Goal: Information Seeking & Learning: Learn about a topic

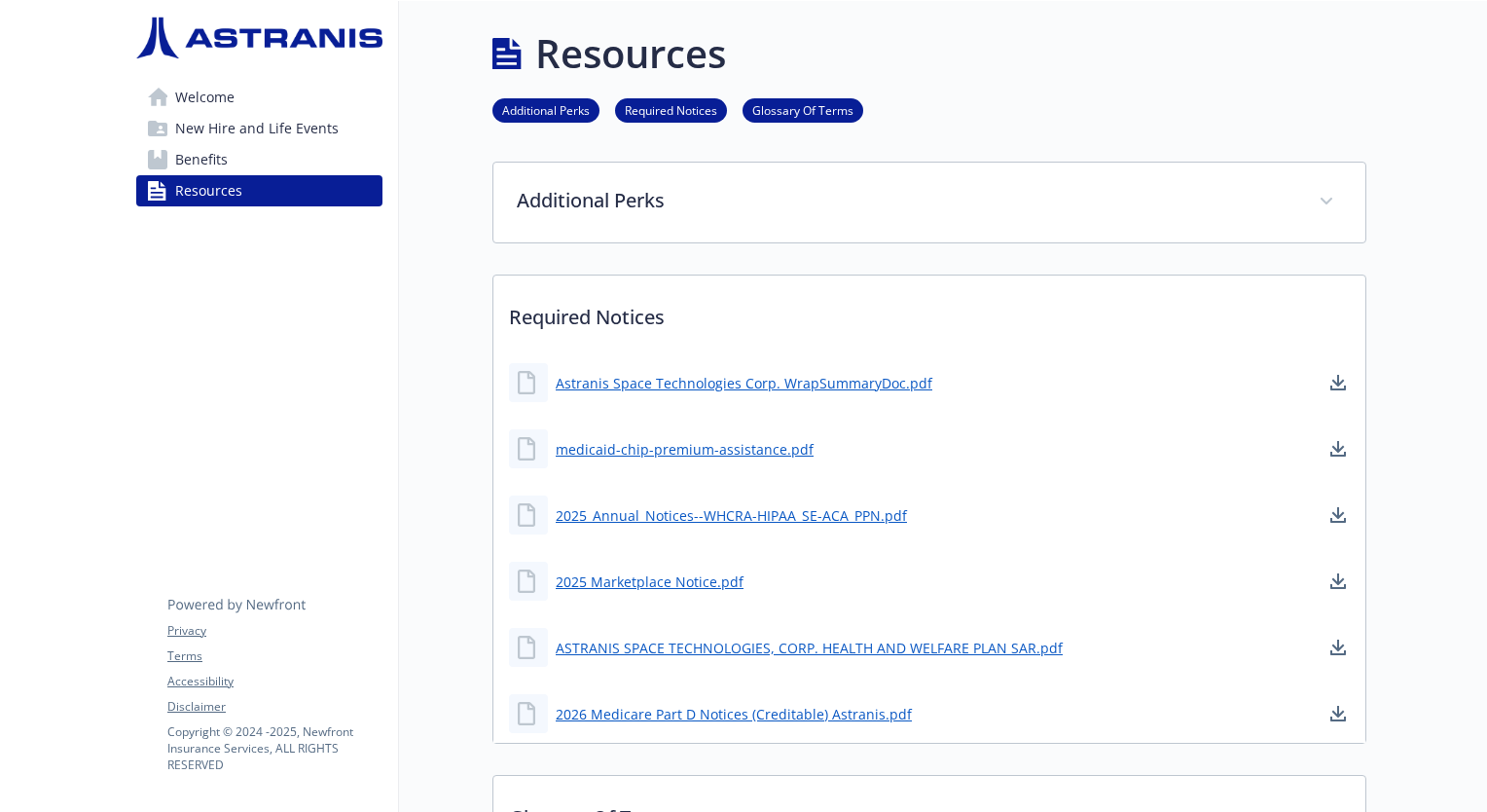
click at [304, 153] on link "Benefits" at bounding box center [259, 160] width 246 height 31
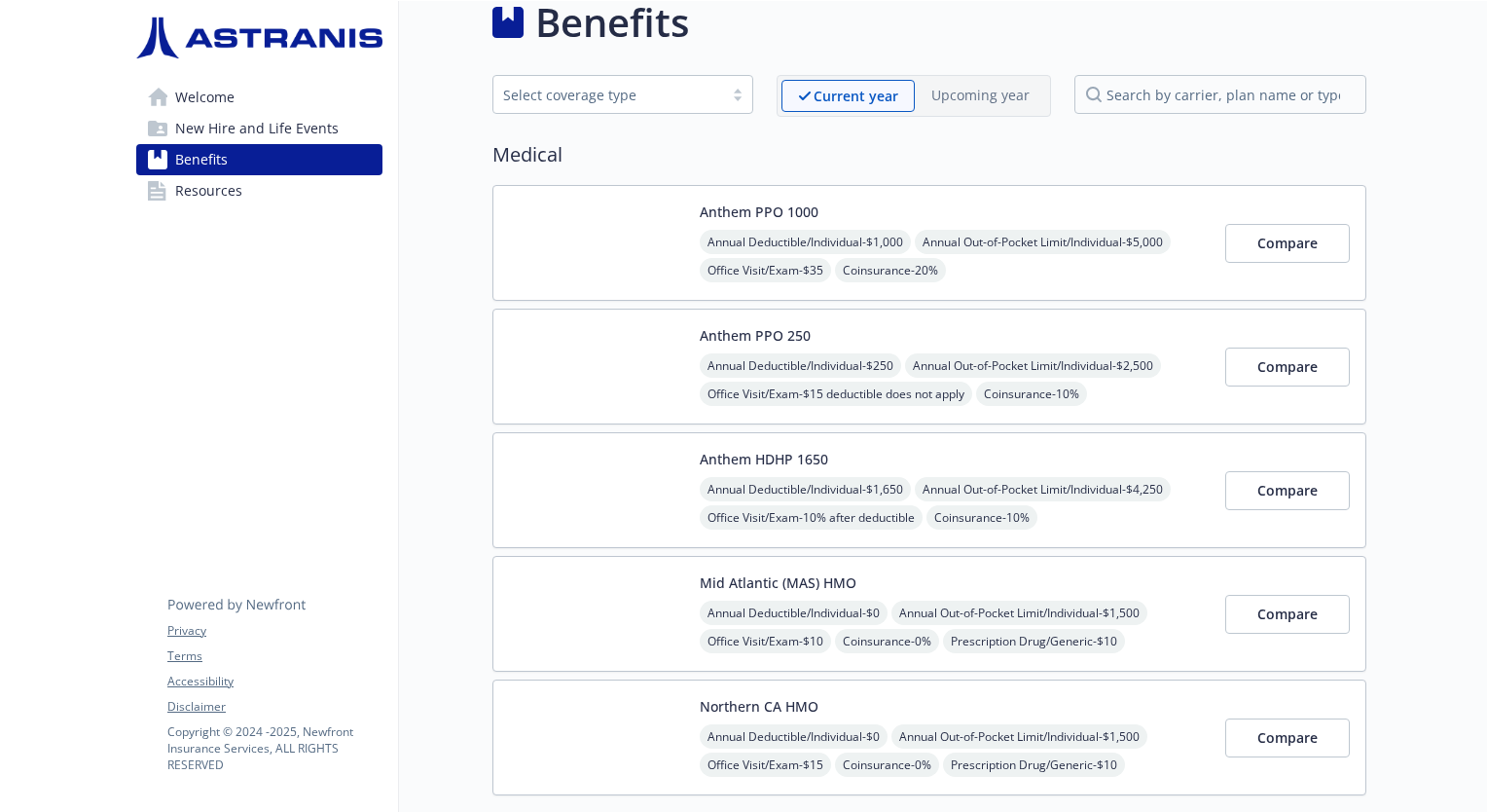
scroll to position [34, 0]
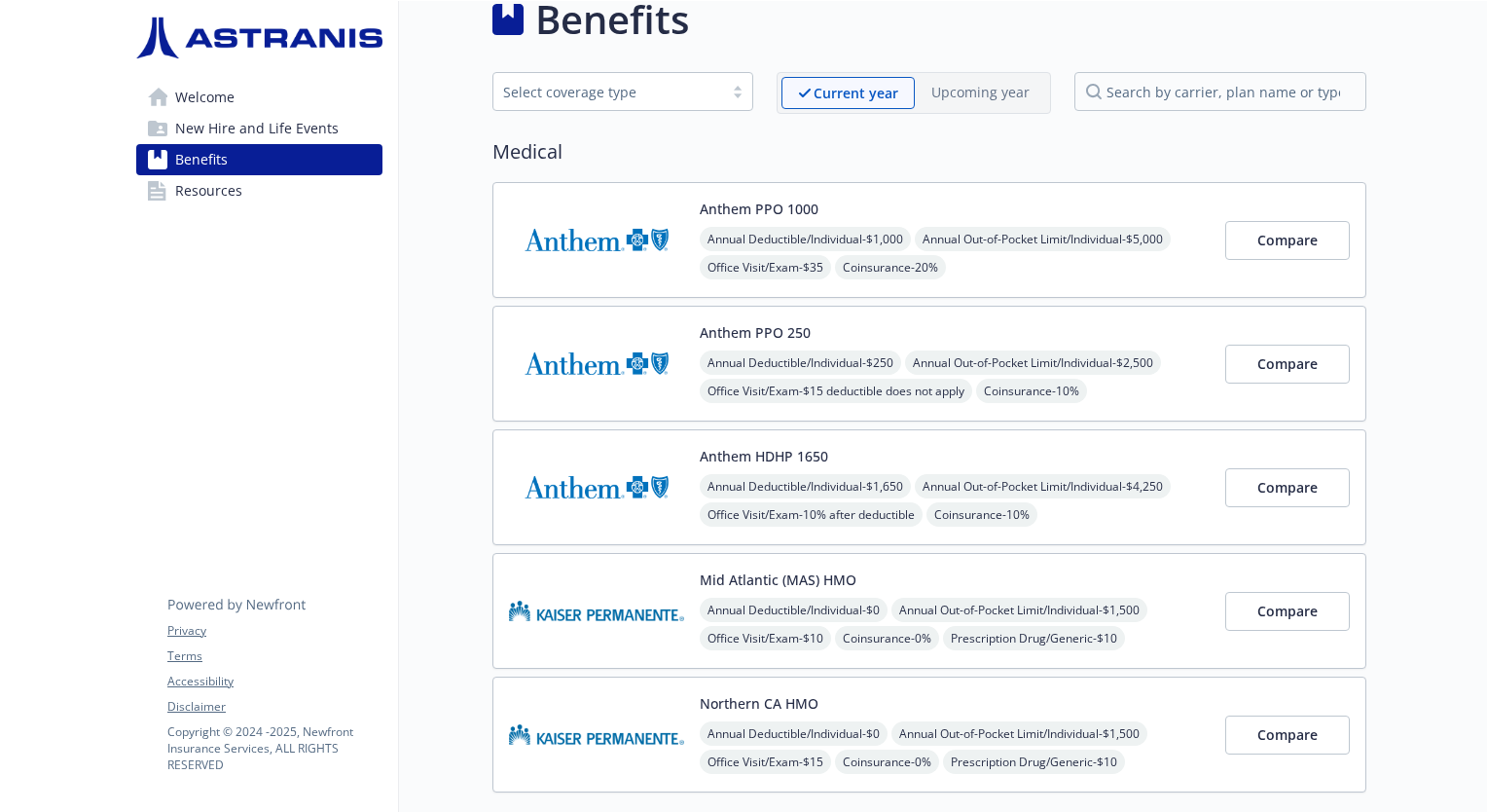
click at [798, 449] on button "Anthem HDHP 1650" at bounding box center [764, 456] width 129 height 20
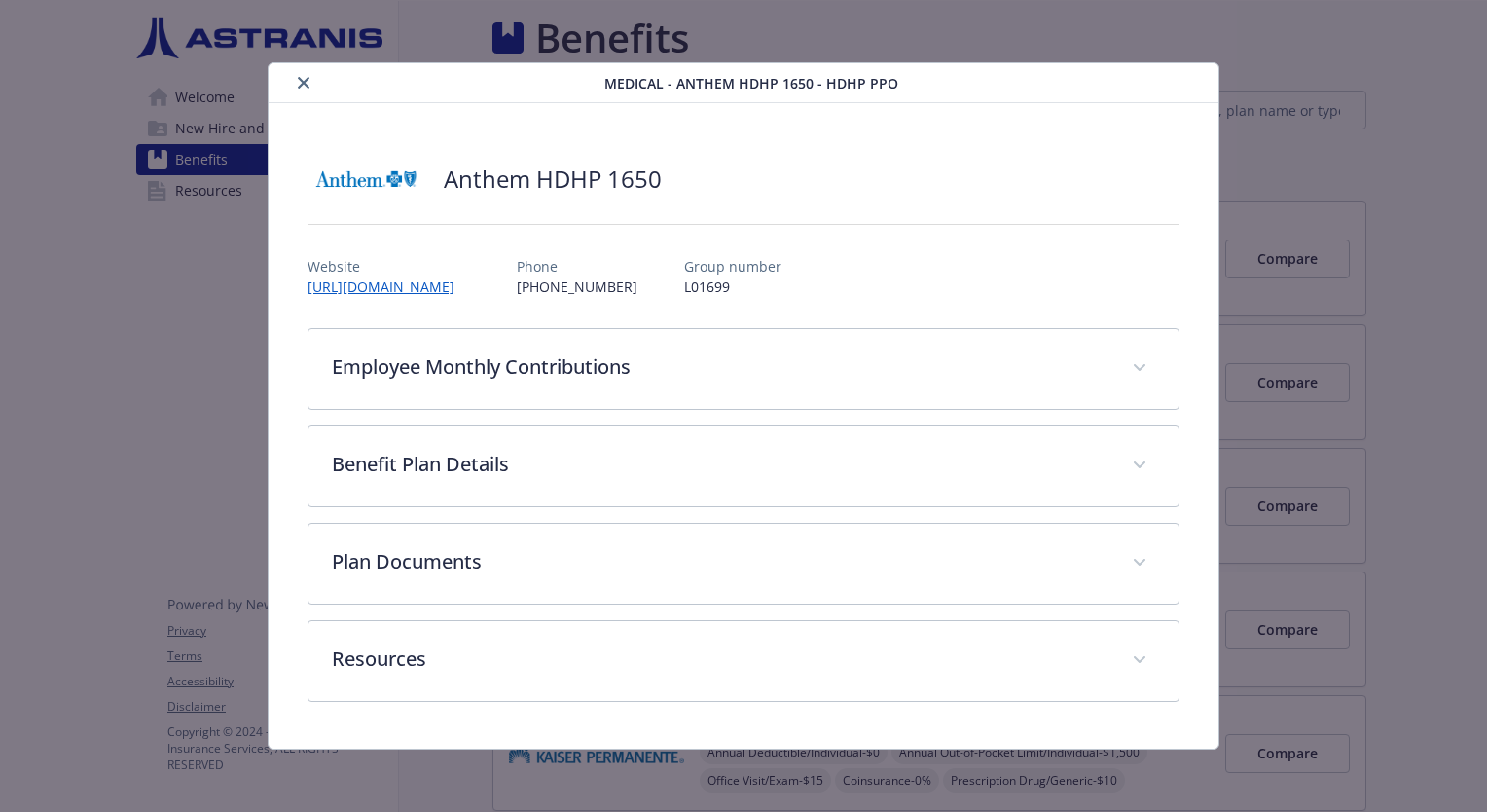
scroll to position [34, 0]
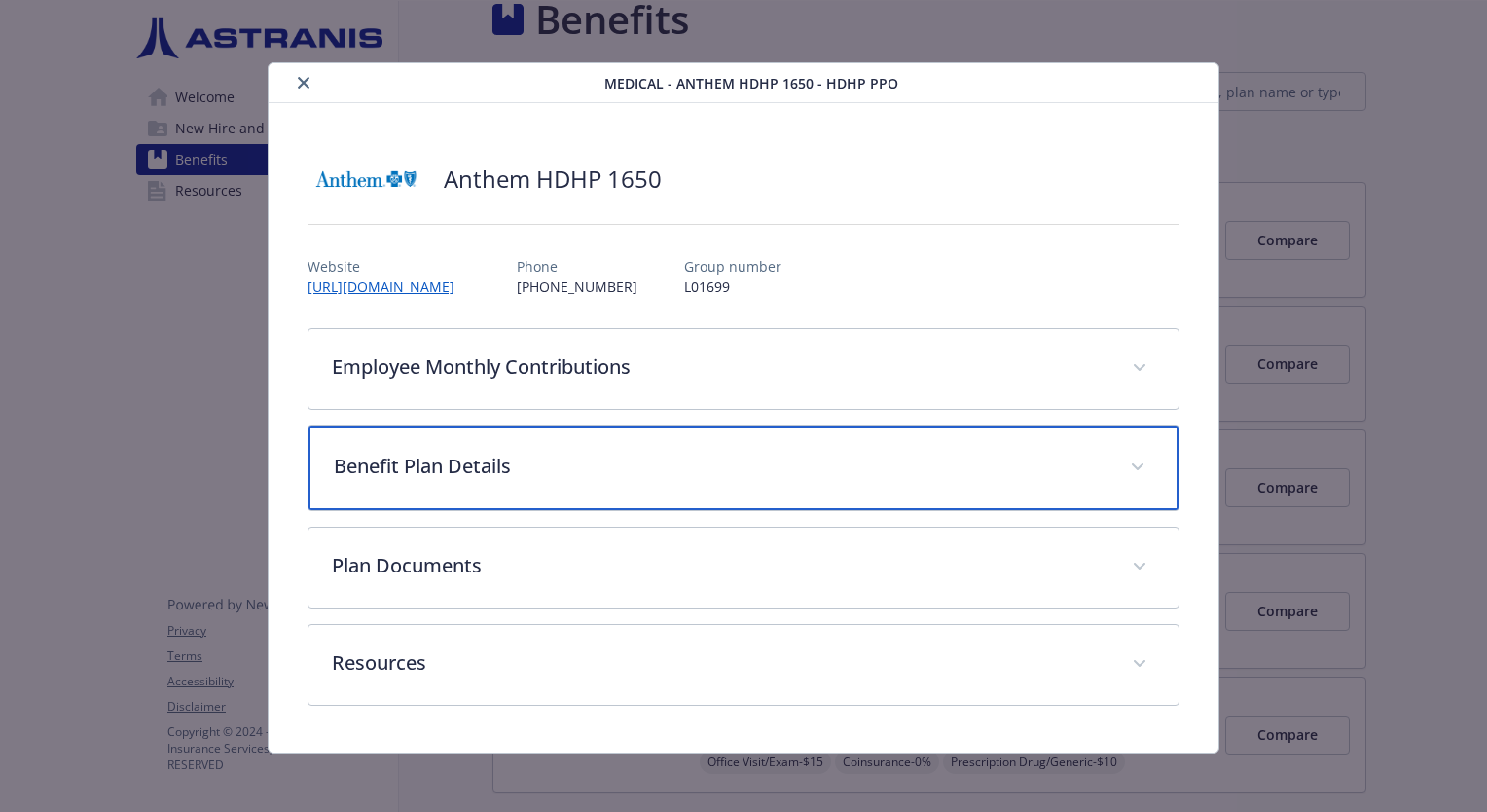
click at [746, 476] on p "Benefit Plan Details" at bounding box center [721, 466] width 773 height 29
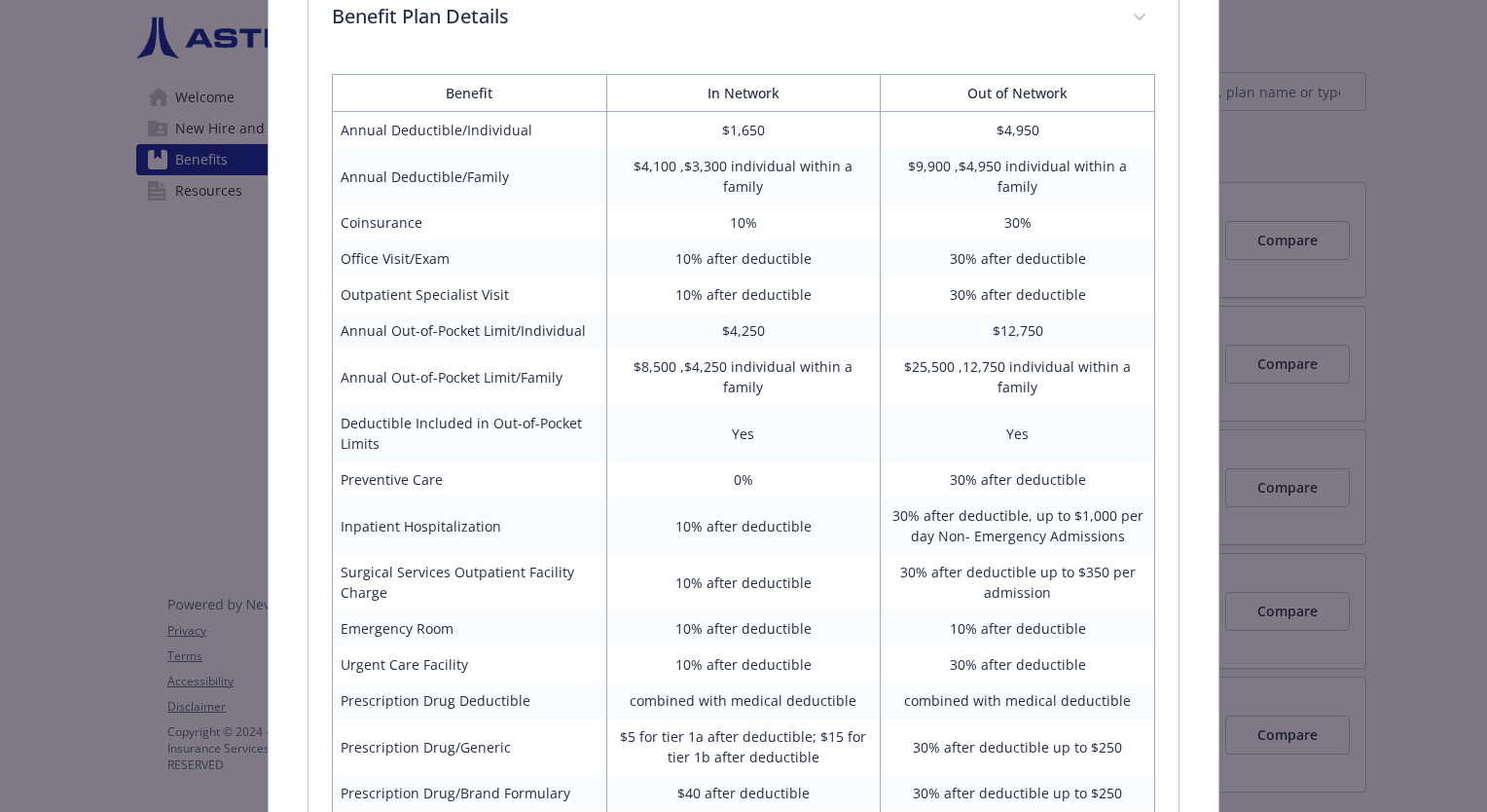
scroll to position [446, 0]
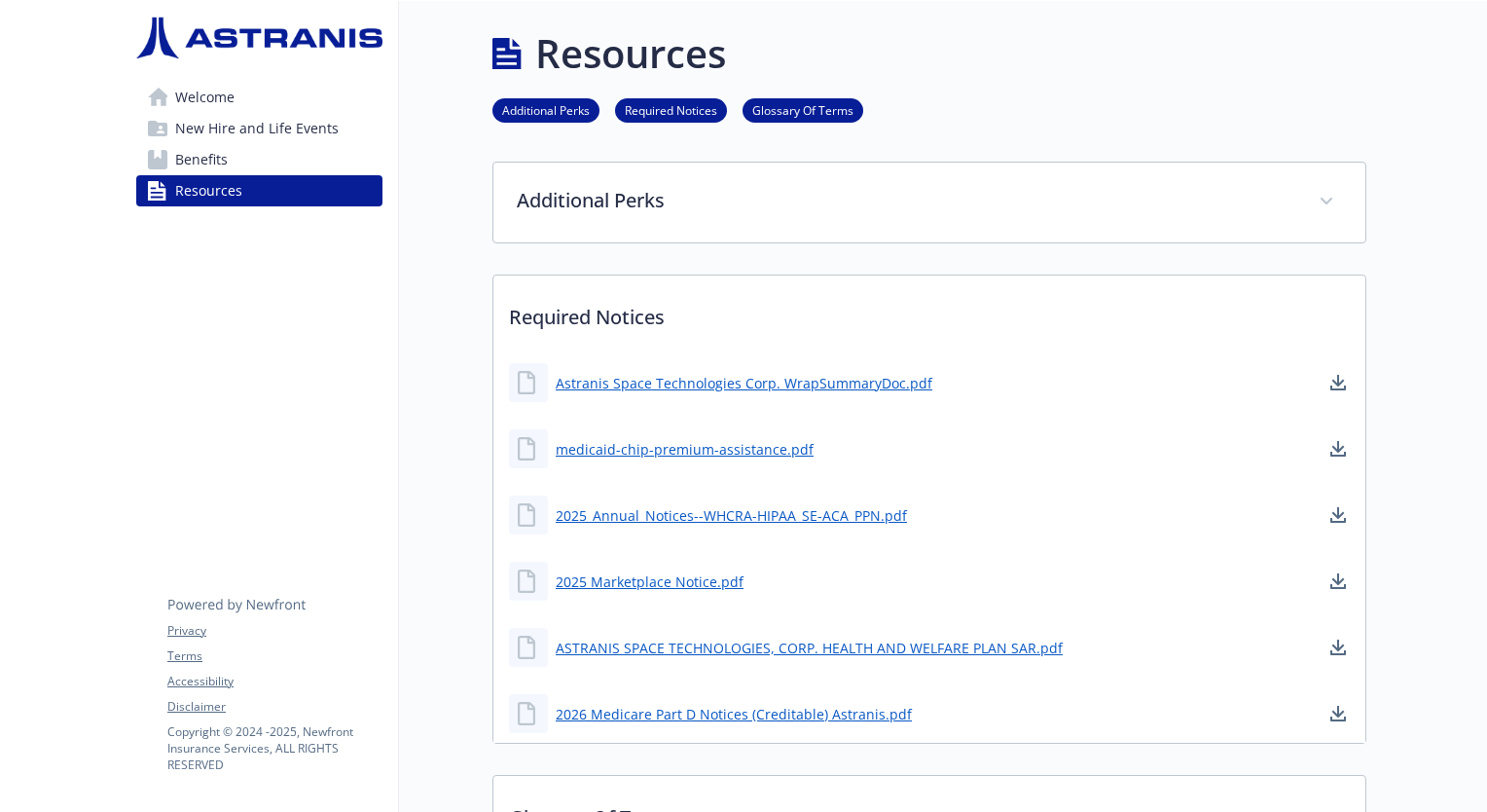
click at [234, 161] on link "Benefits" at bounding box center [259, 160] width 246 height 31
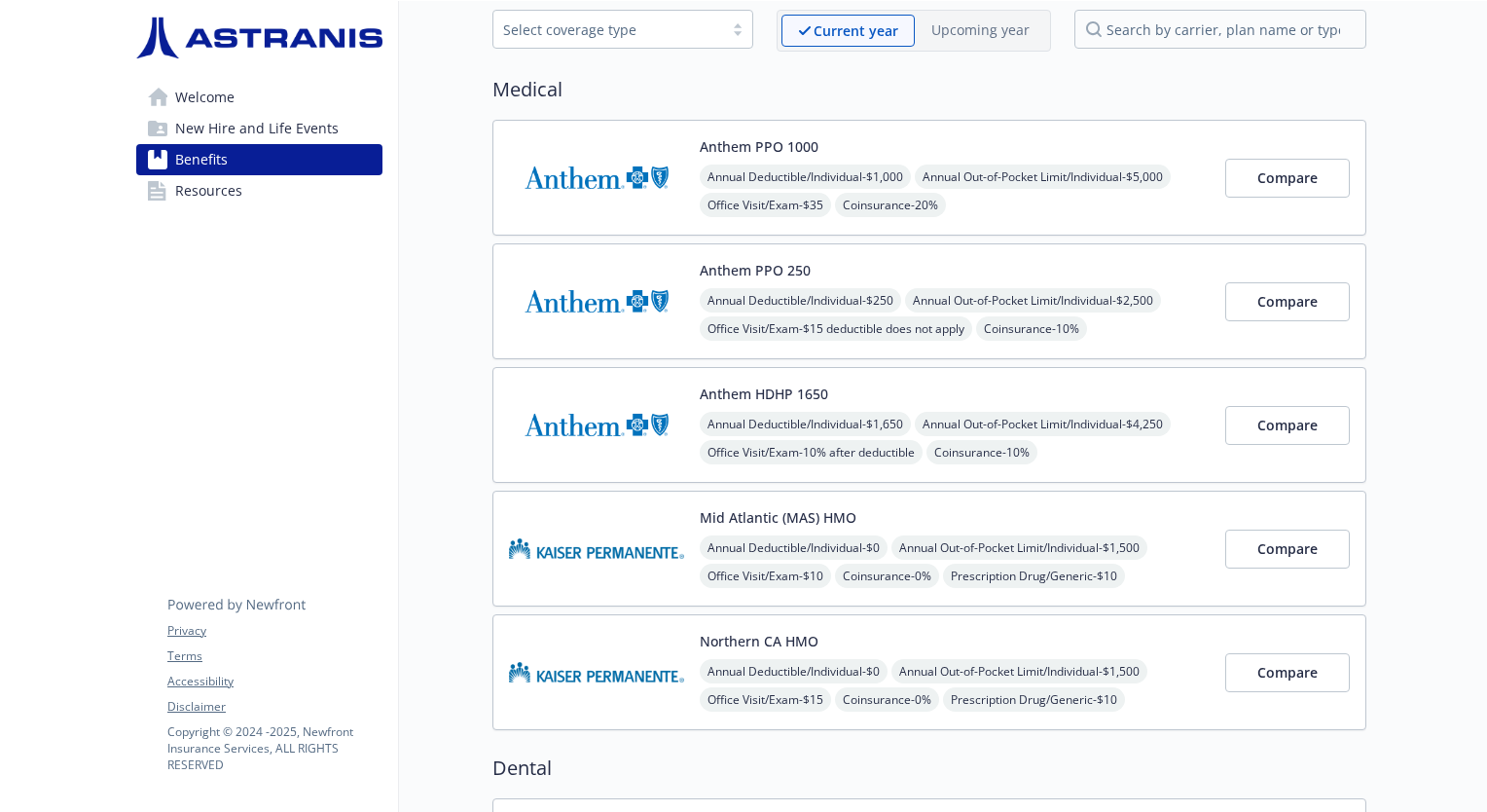
scroll to position [95, 15]
click at [788, 388] on button "Anthem HDHP 1650" at bounding box center [764, 394] width 129 height 20
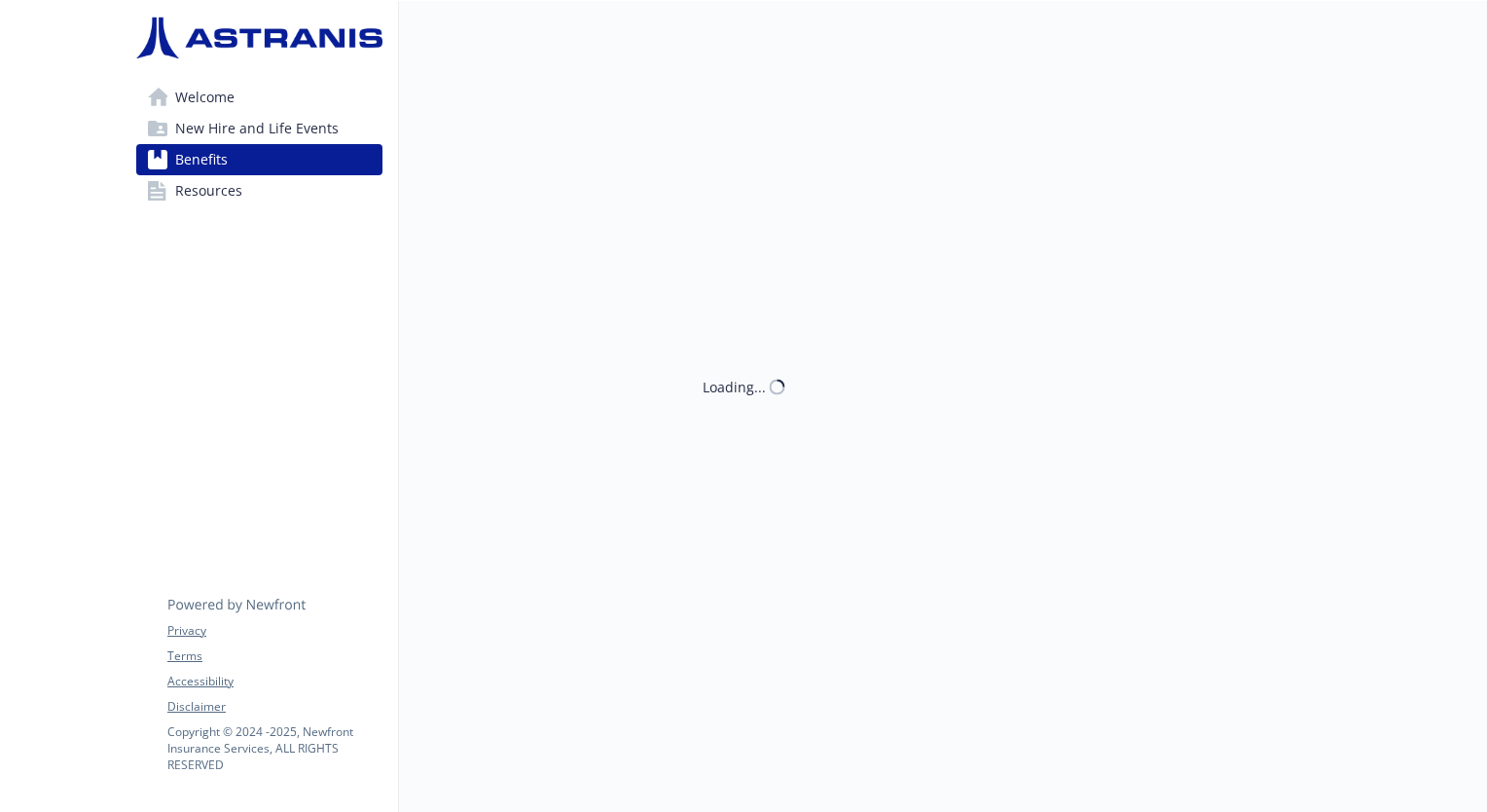
scroll to position [95, 15]
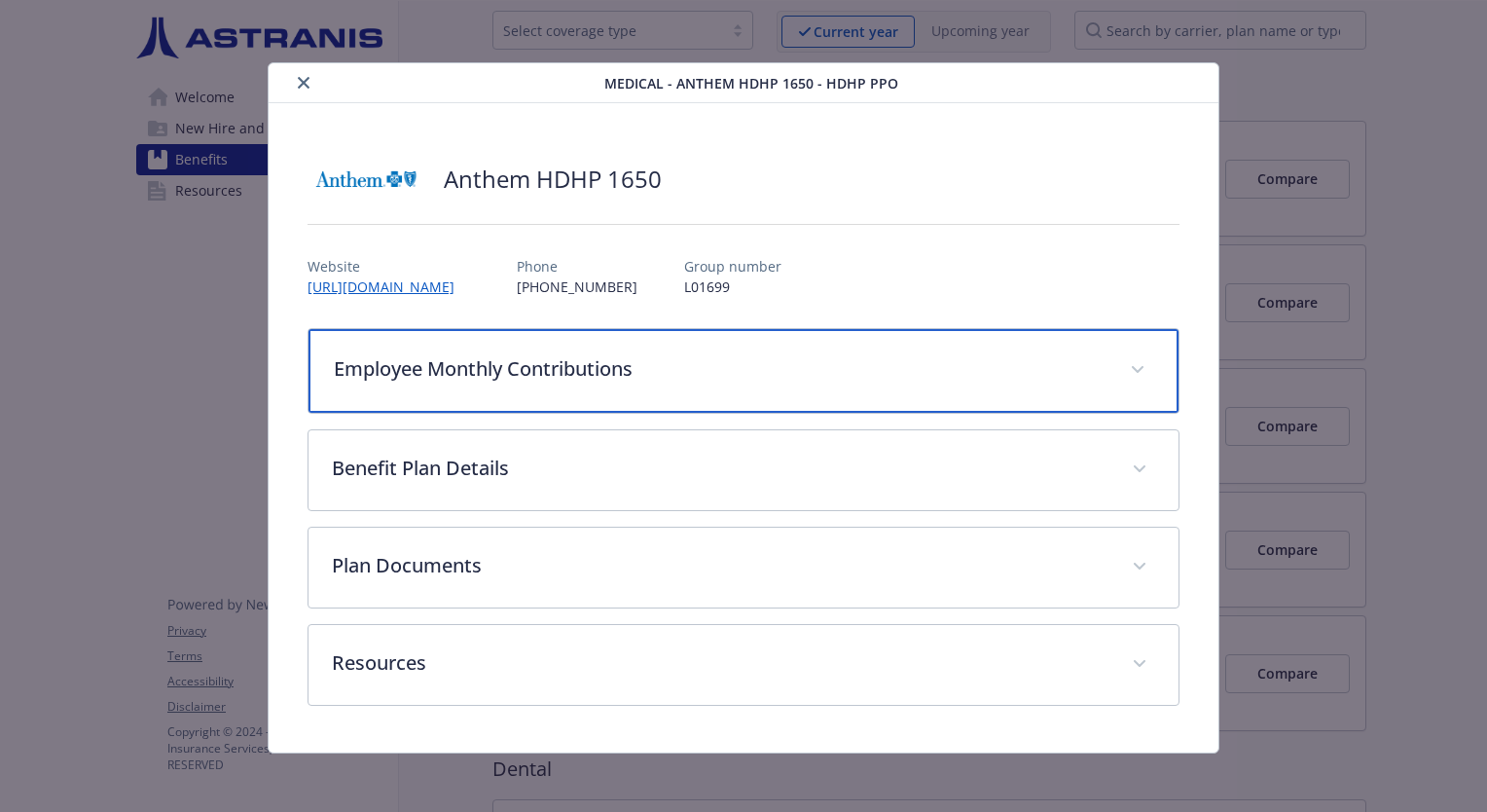
click at [725, 393] on div "Employee Monthly Contributions" at bounding box center [744, 371] width 871 height 84
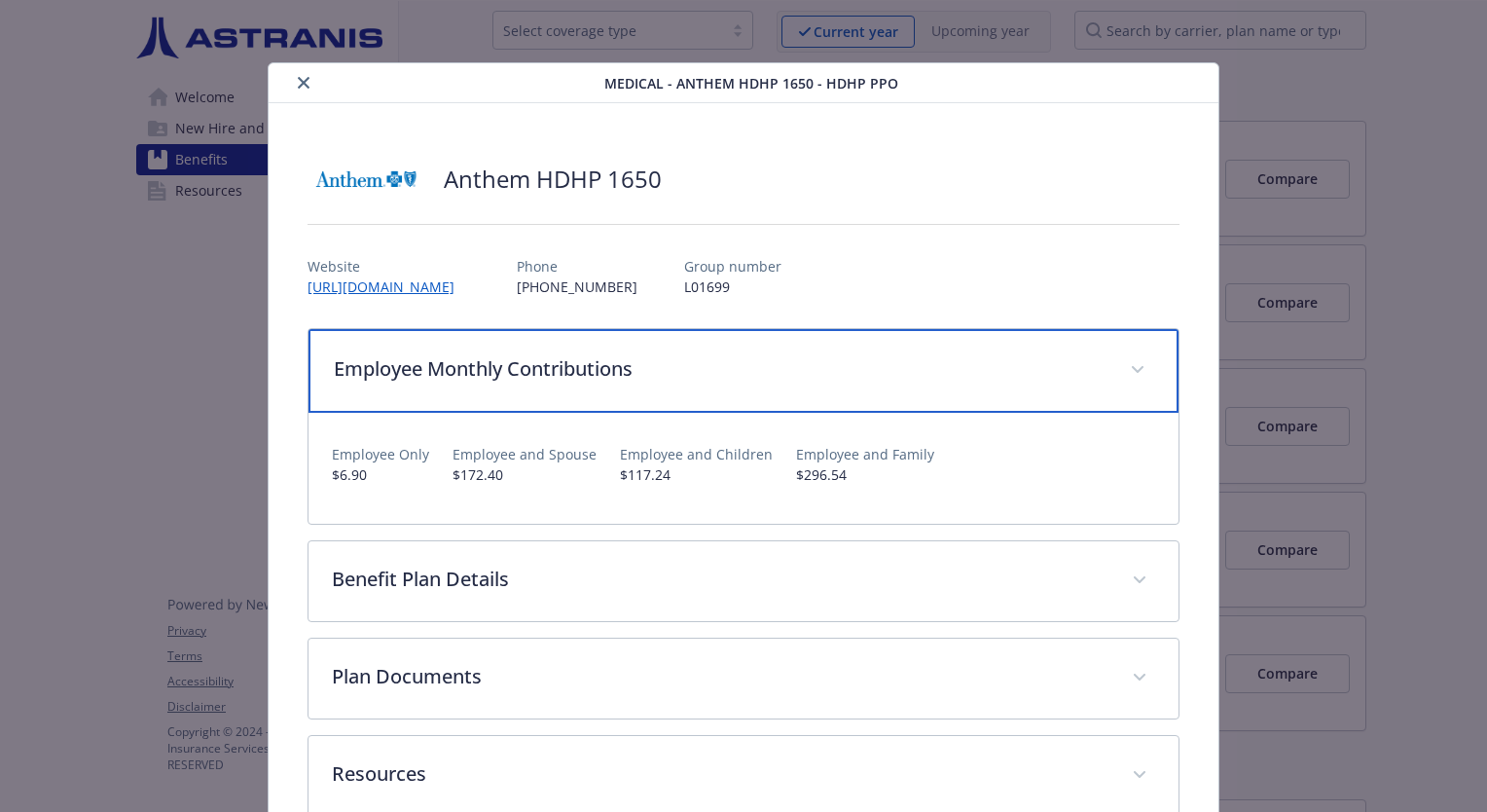
click at [725, 393] on div "Employee Monthly Contributions" at bounding box center [744, 371] width 871 height 84
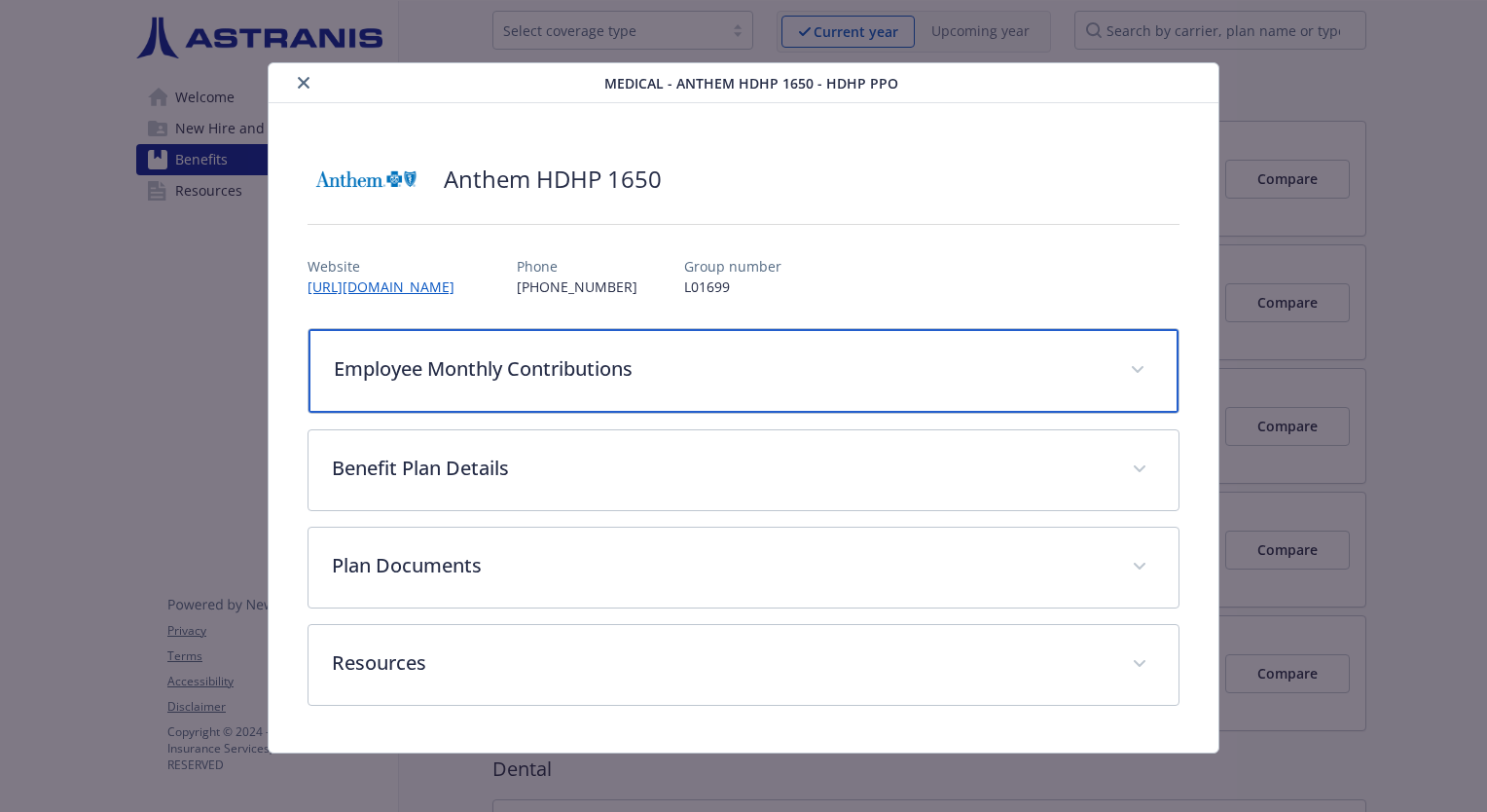
click at [725, 393] on div "Employee Monthly Contributions" at bounding box center [744, 371] width 871 height 84
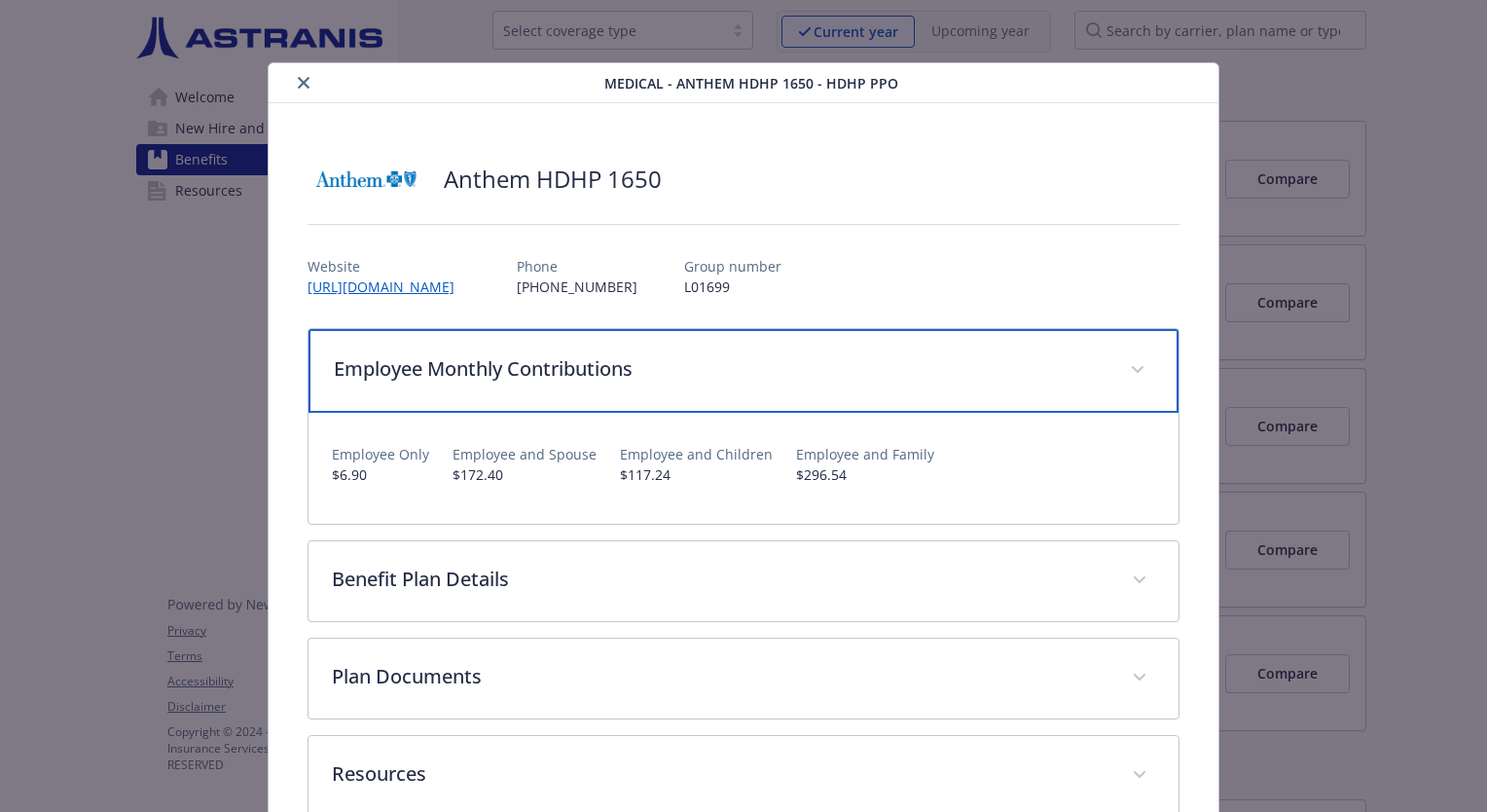
click at [725, 393] on div "Employee Monthly Contributions" at bounding box center [744, 371] width 871 height 84
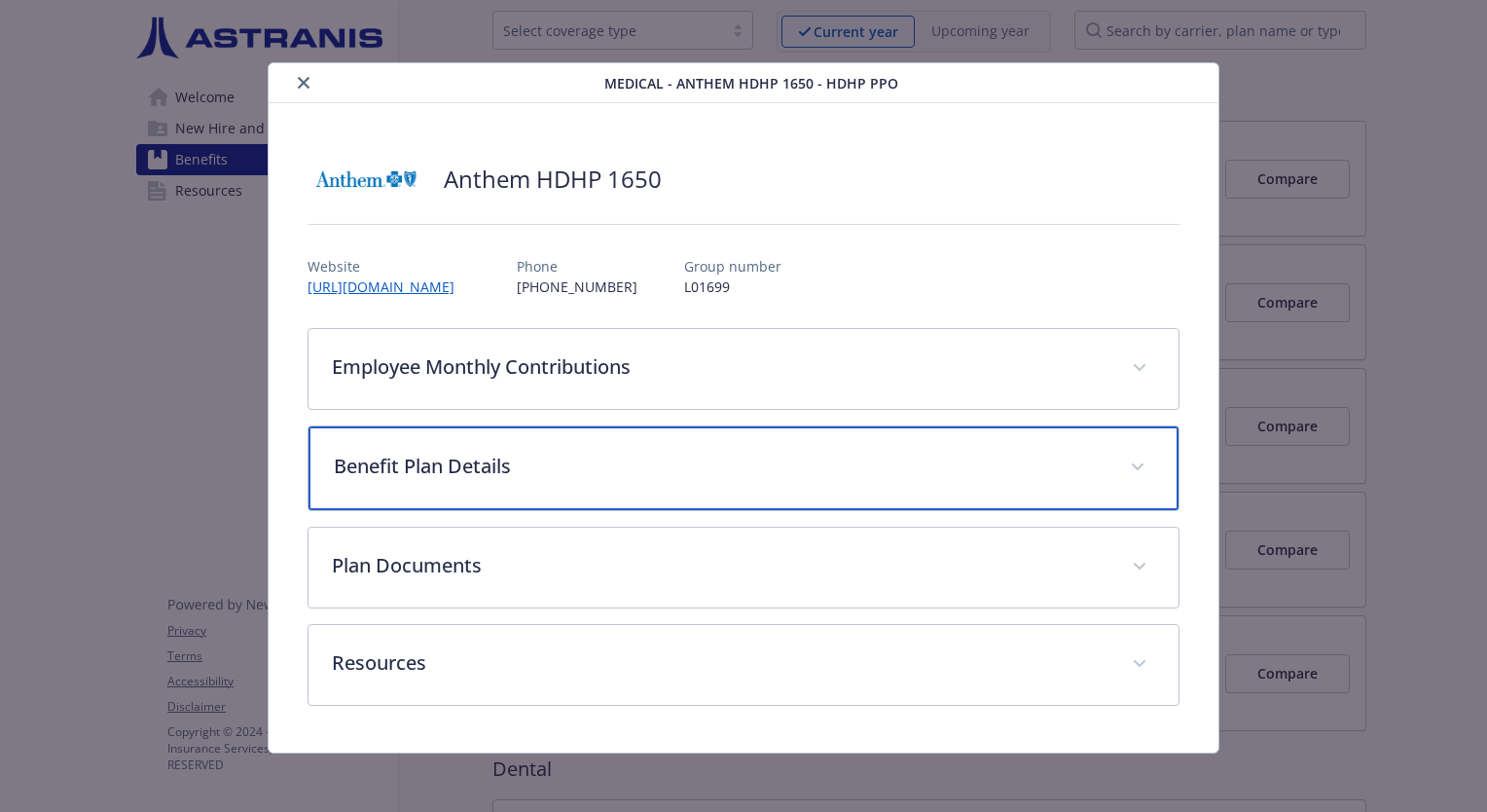
click at [654, 465] on p "Benefit Plan Details" at bounding box center [721, 466] width 773 height 29
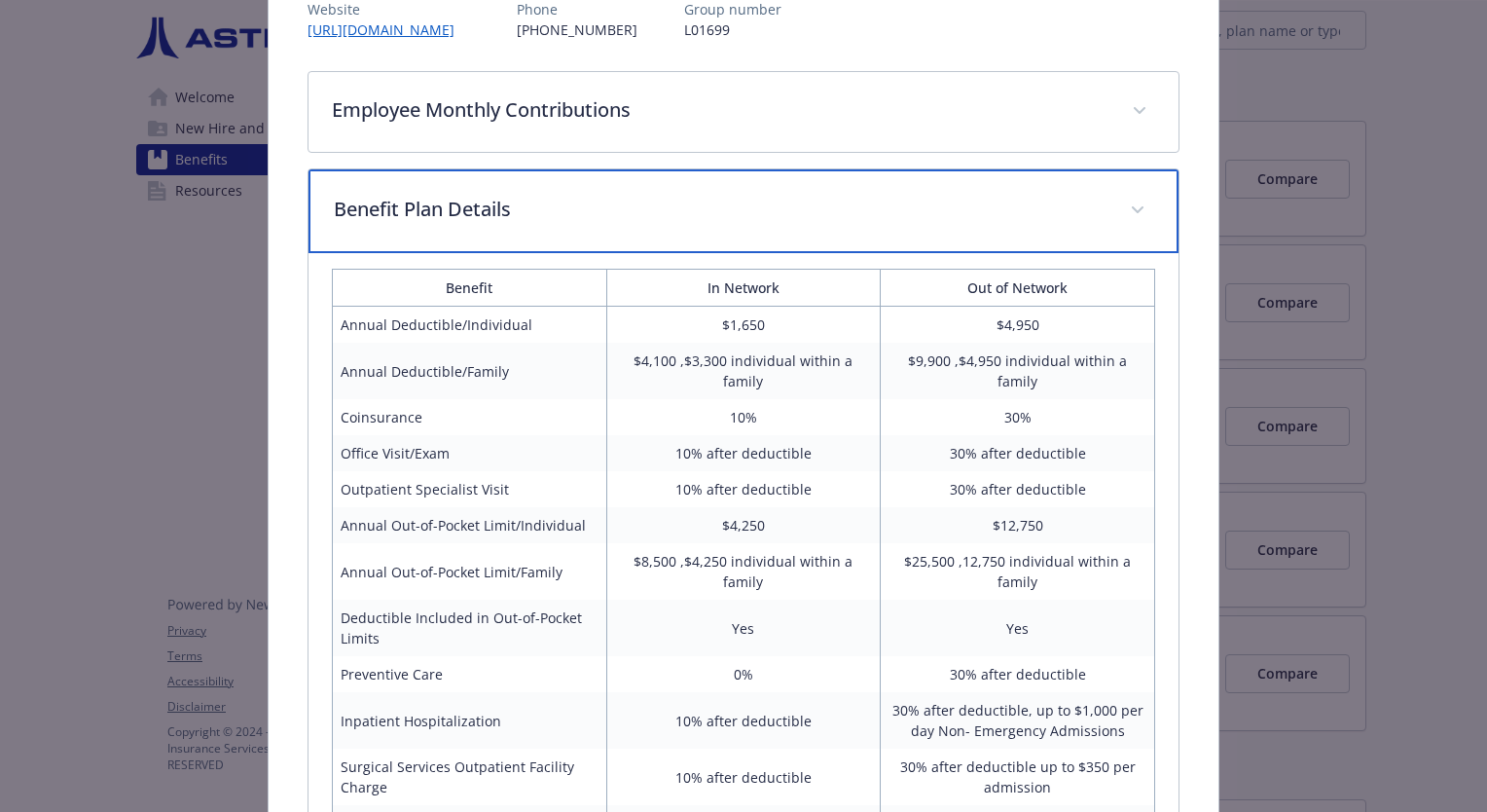
scroll to position [259, 0]
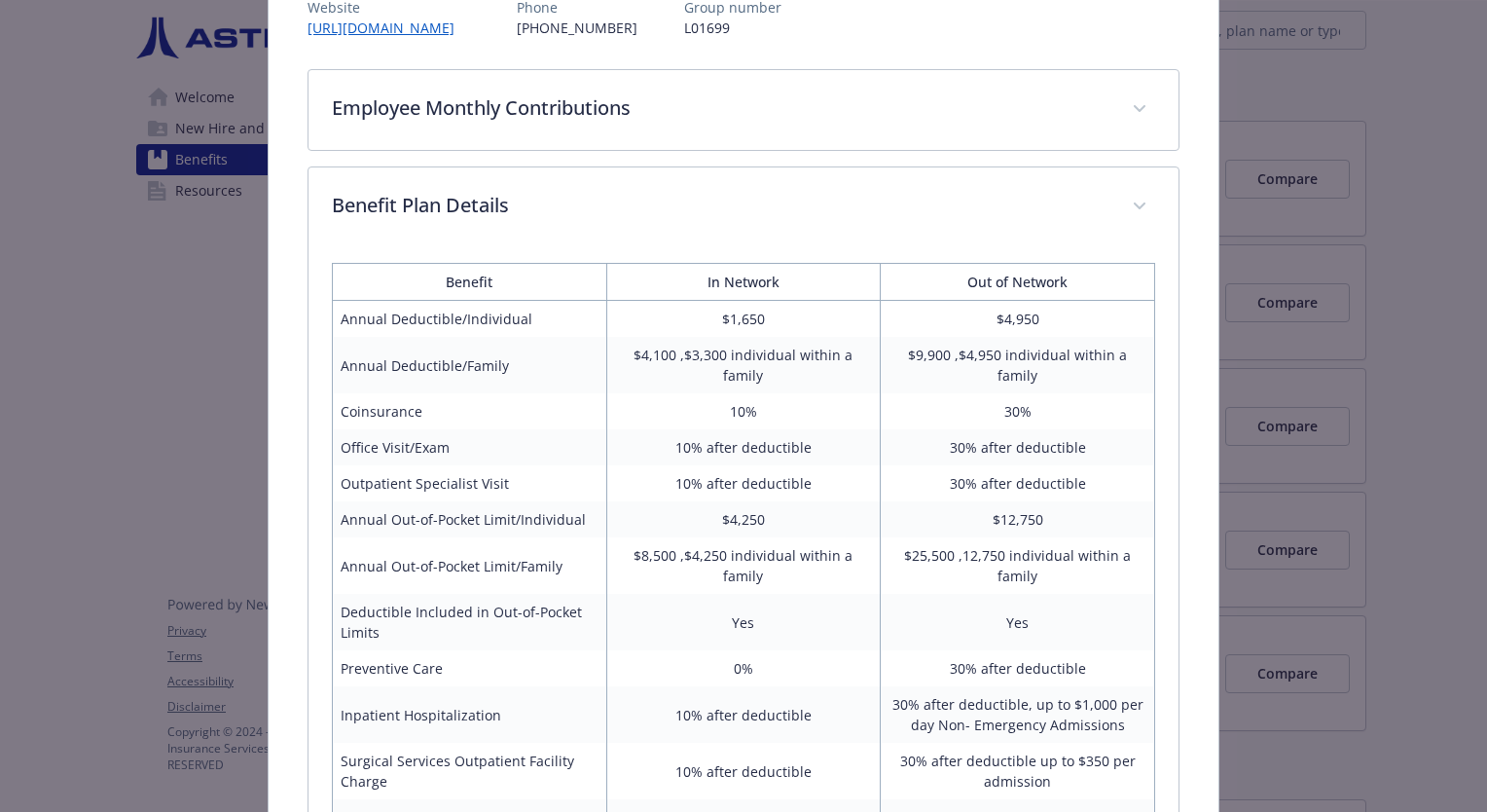
click at [976, 650] on td "30% after deductible" at bounding box center [1019, 668] width 275 height 36
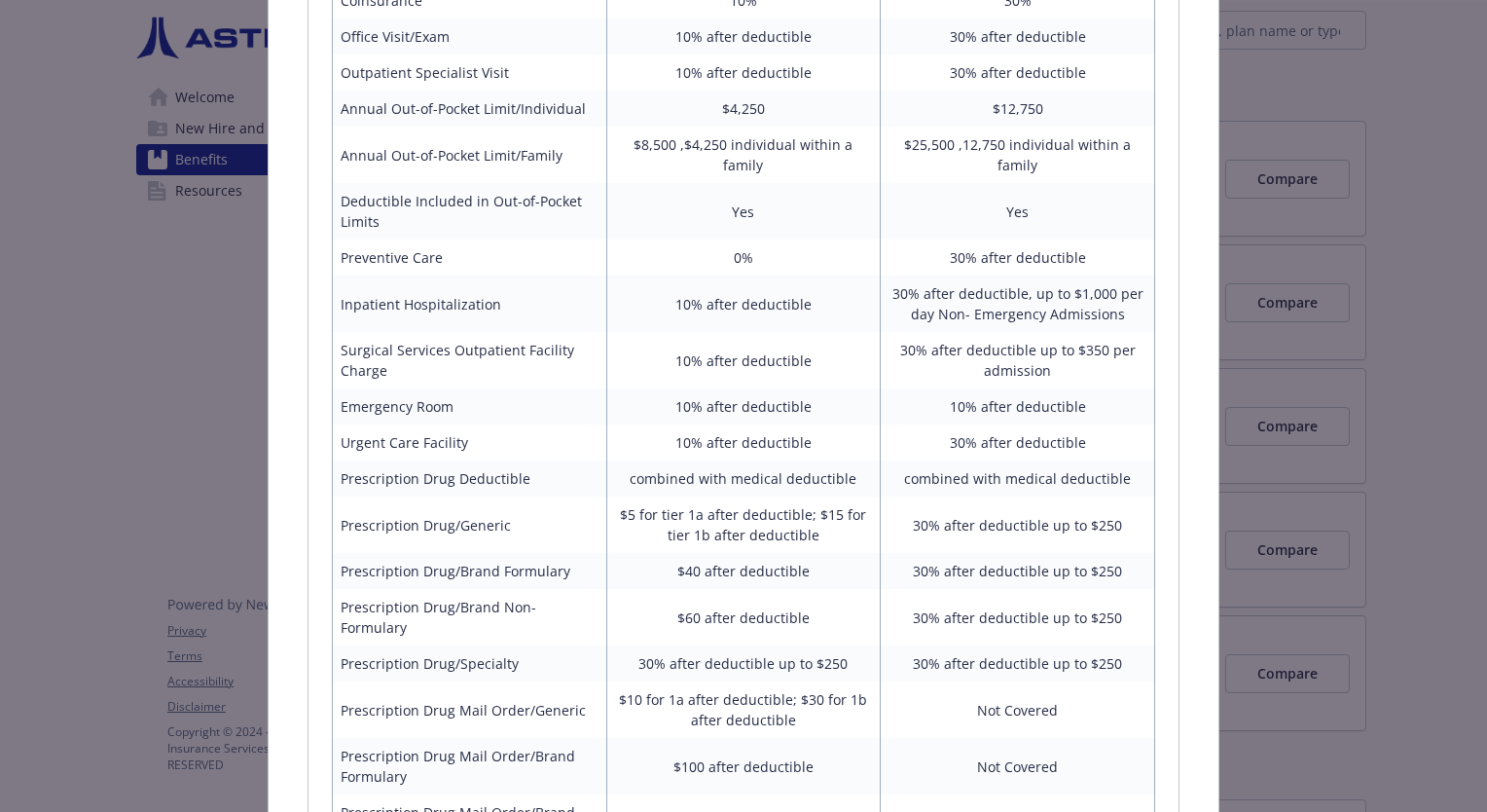
scroll to position [670, 0]
click at [1370, 539] on div "Medical - Anthem HDHP 1650 - HDHP PPO Anthem HDHP 1650 Website [URL][DOMAIN_NAM…" at bounding box center [743, 406] width 1487 height 812
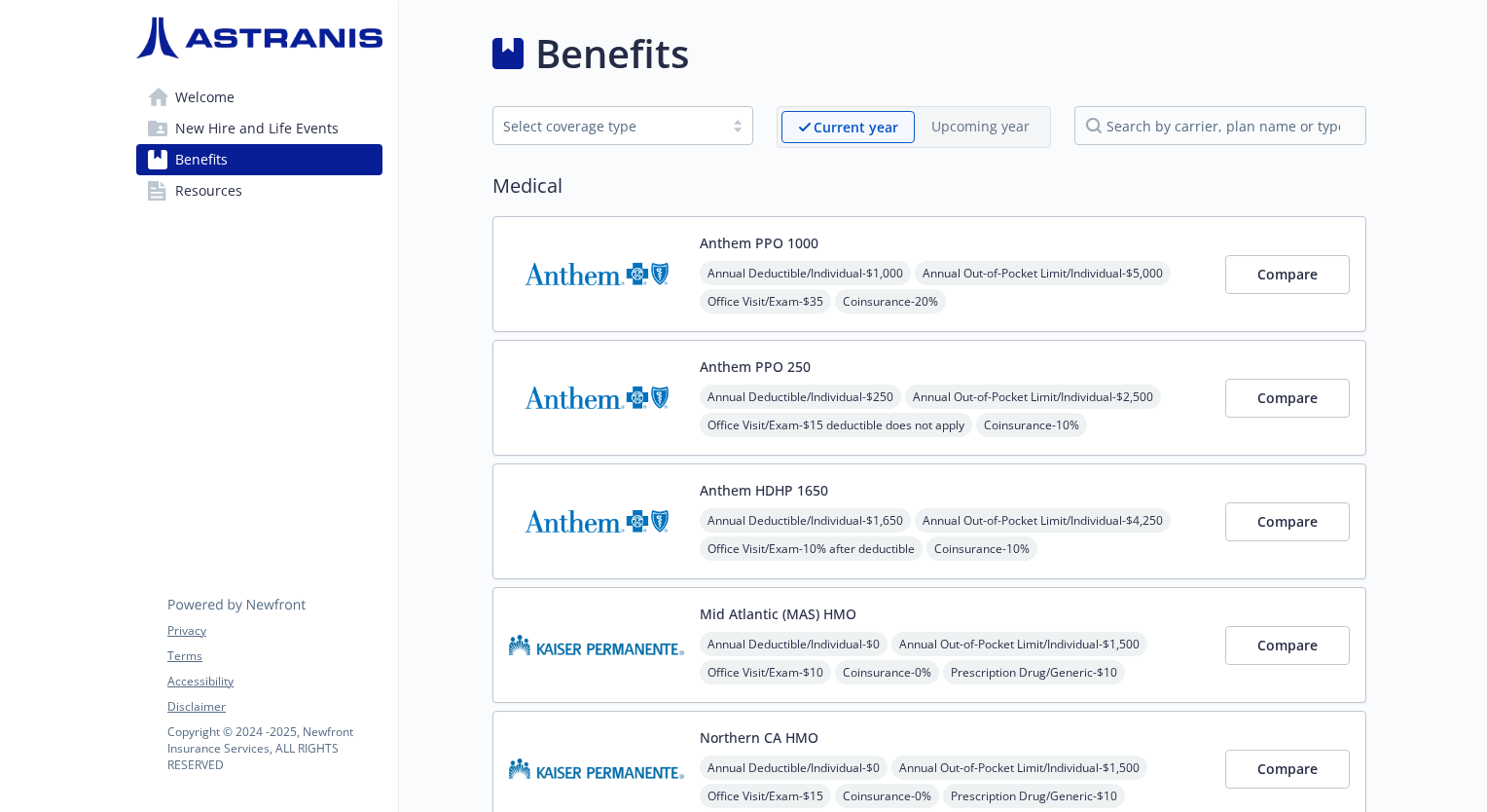
scroll to position [7, 15]
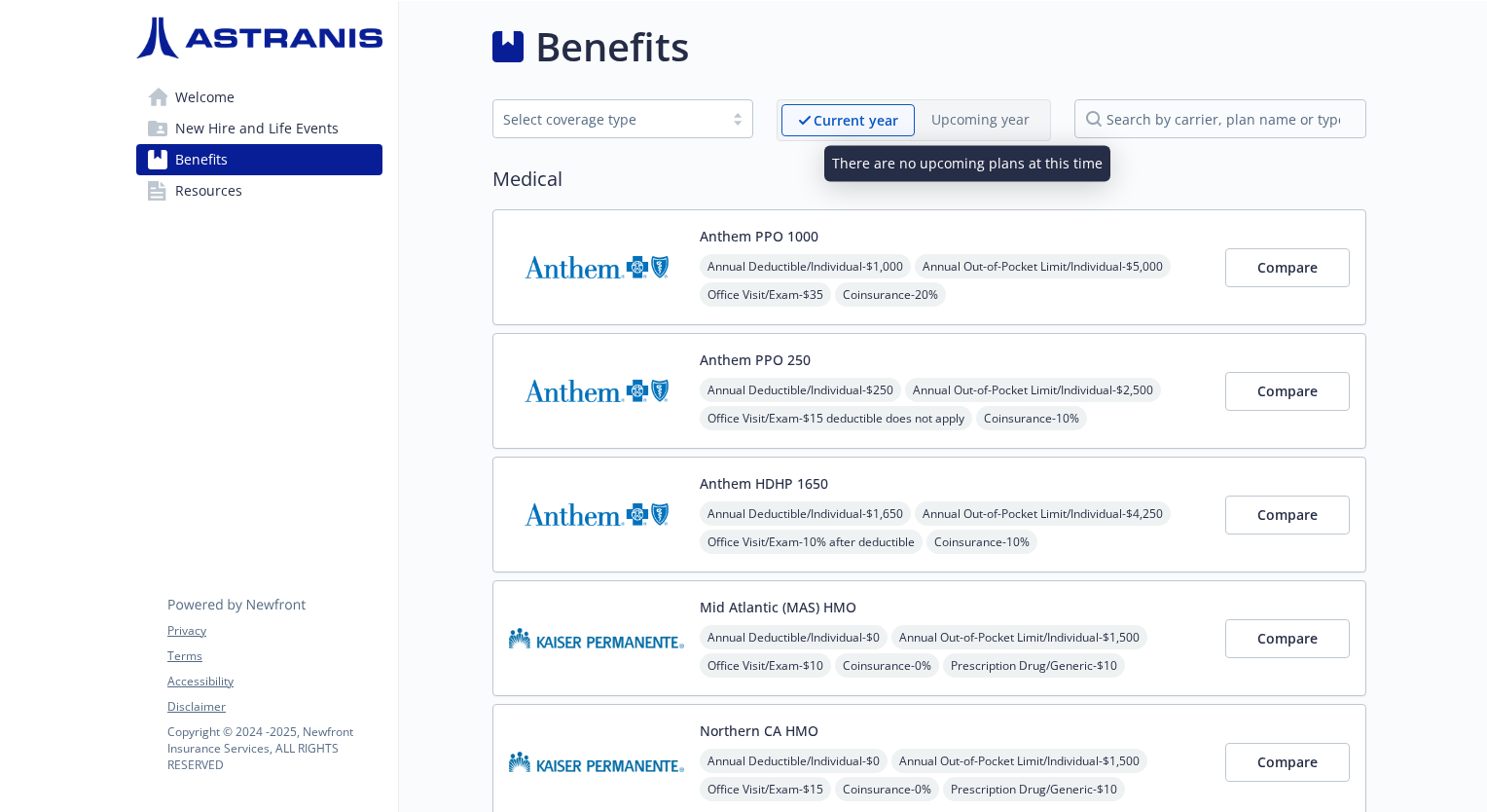
click at [962, 129] on div "Upcoming year" at bounding box center [981, 119] width 131 height 30
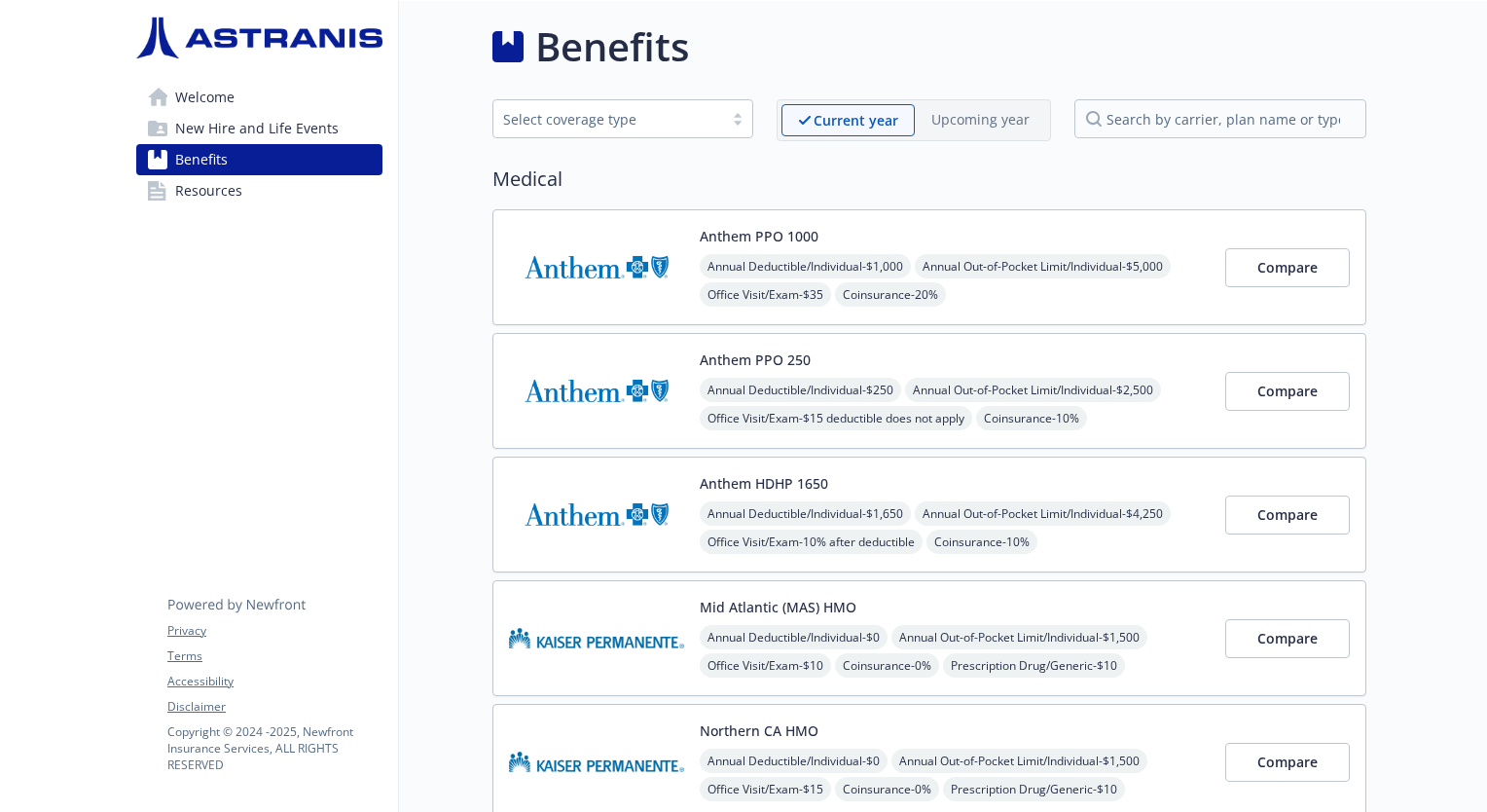
click at [1072, 509] on span "Annual Out-of-Pocket Limit/Individual - $4,250" at bounding box center [1043, 513] width 256 height 24
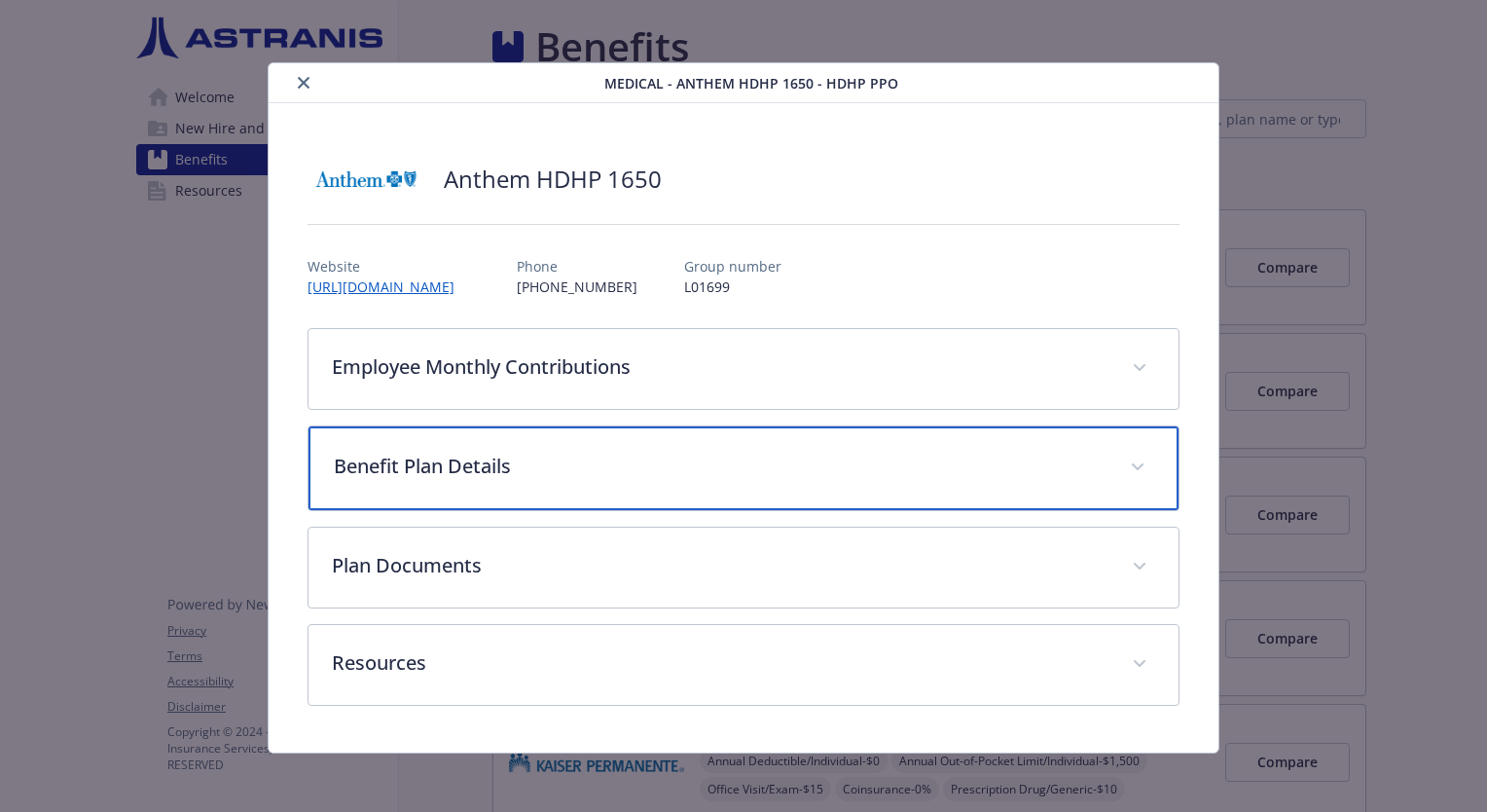
click at [806, 491] on div "Benefit Plan Details" at bounding box center [744, 468] width 871 height 84
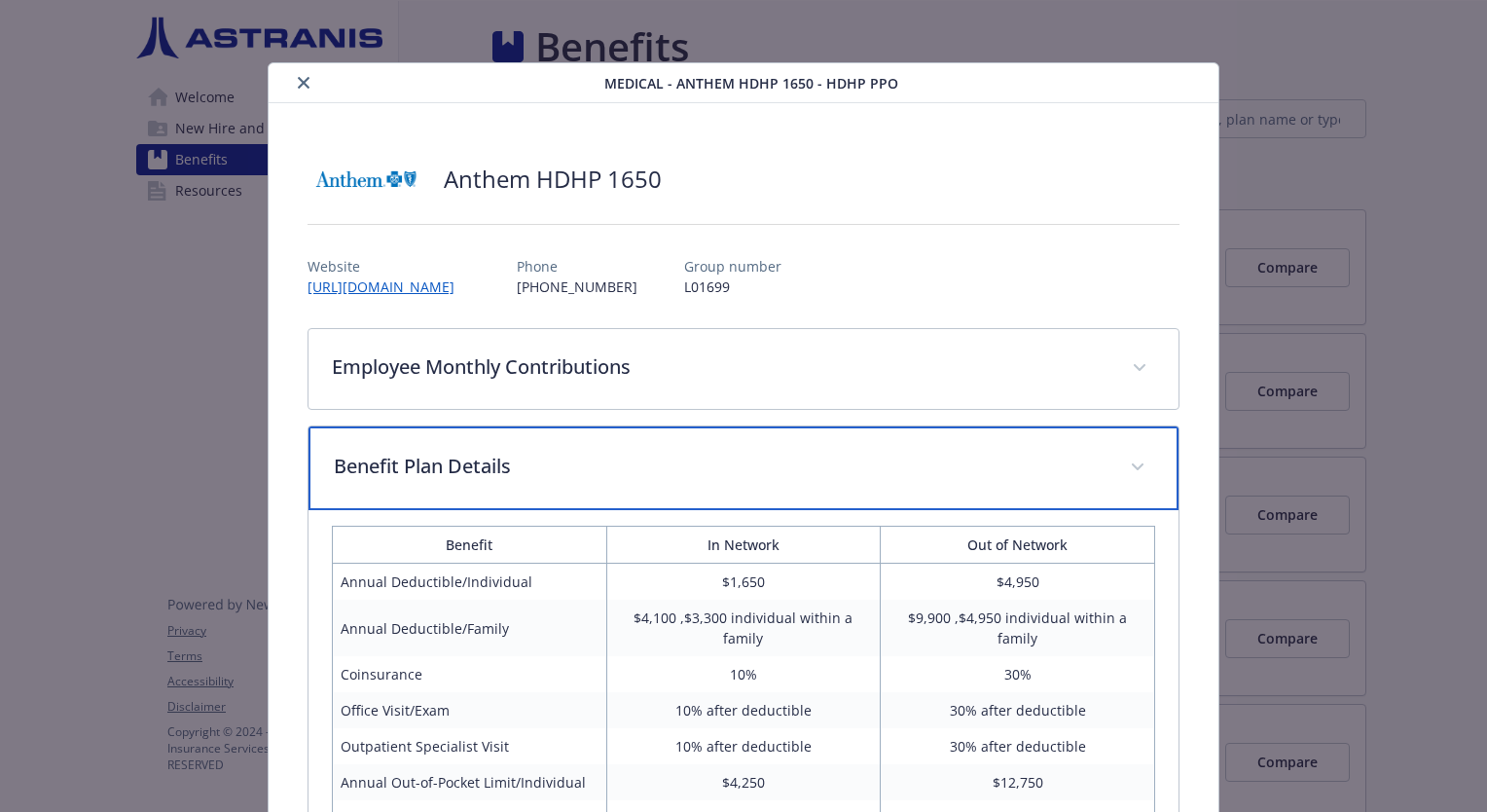
click at [806, 491] on div "Benefit Plan Details" at bounding box center [744, 468] width 871 height 84
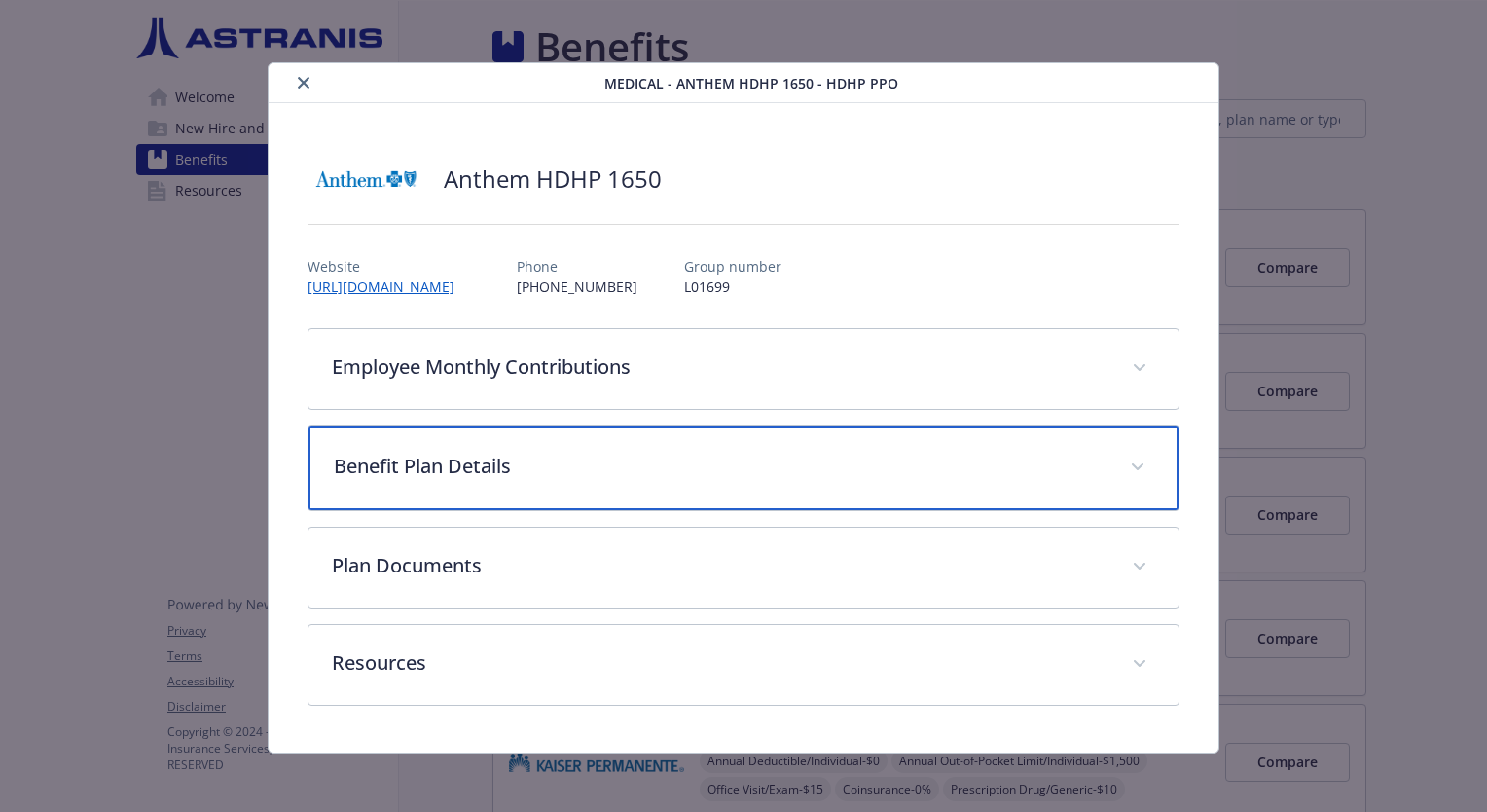
click at [806, 491] on div "Benefit Plan Details" at bounding box center [744, 468] width 871 height 84
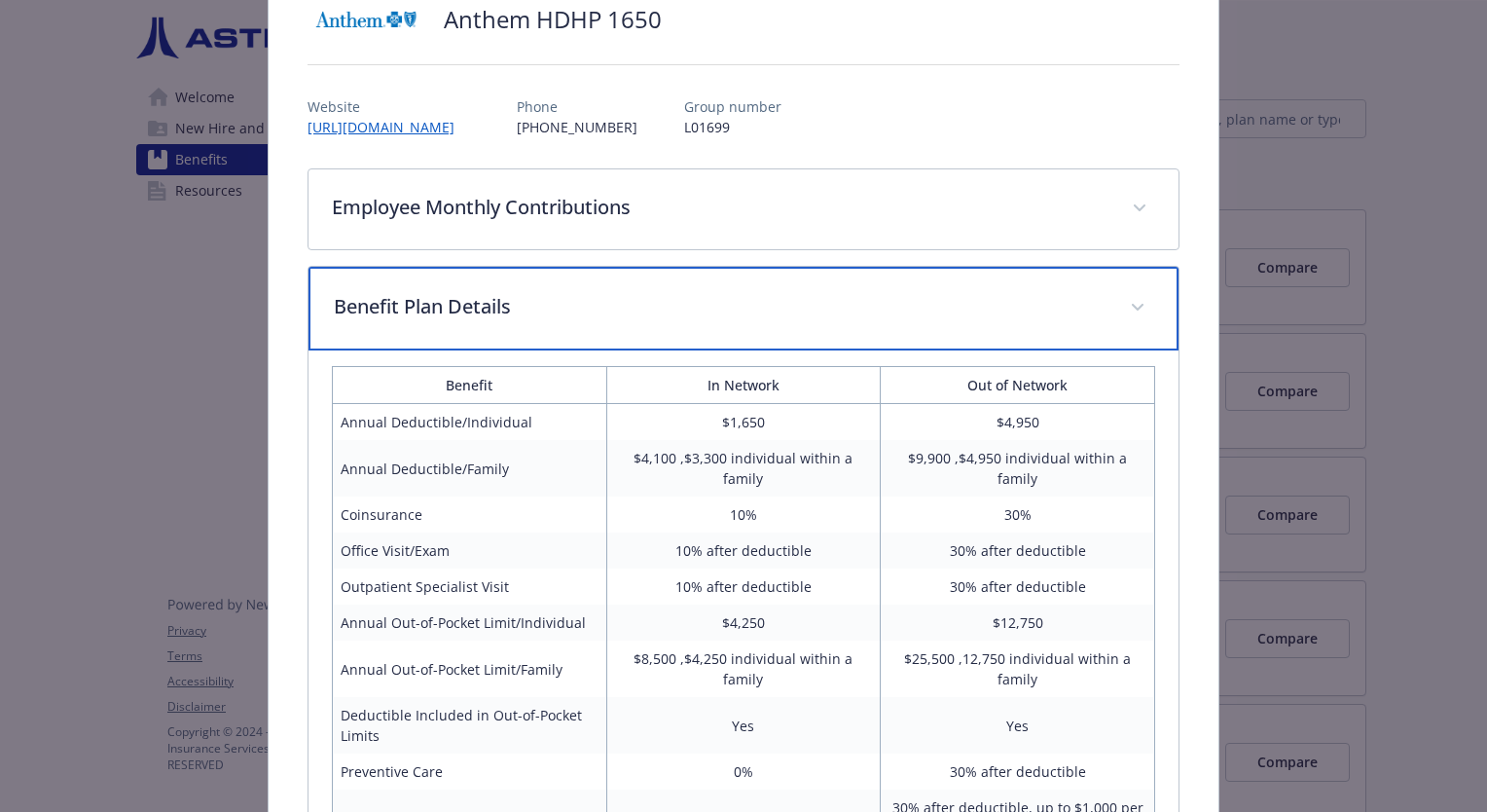
scroll to position [163, 0]
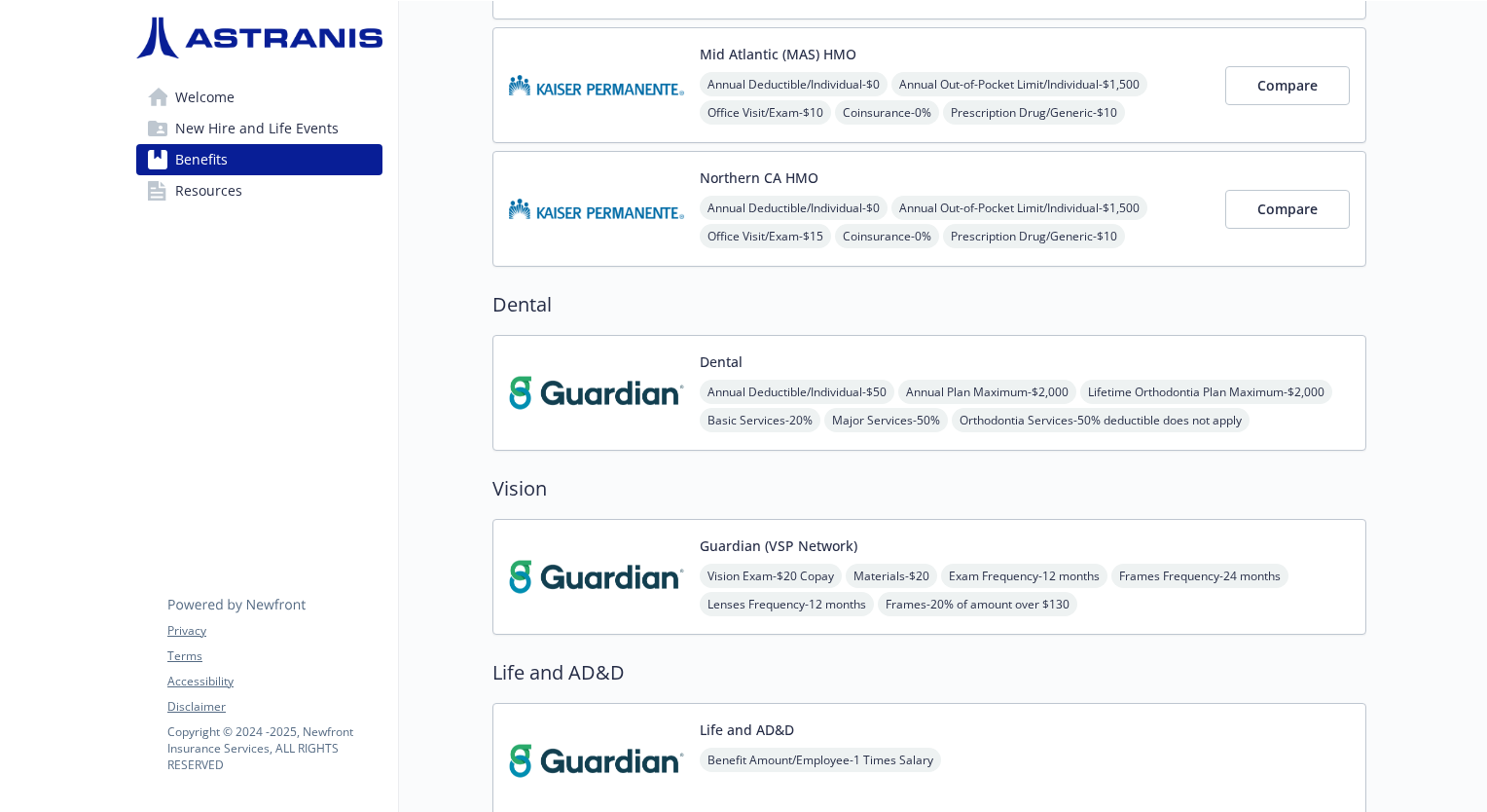
scroll to position [609, 15]
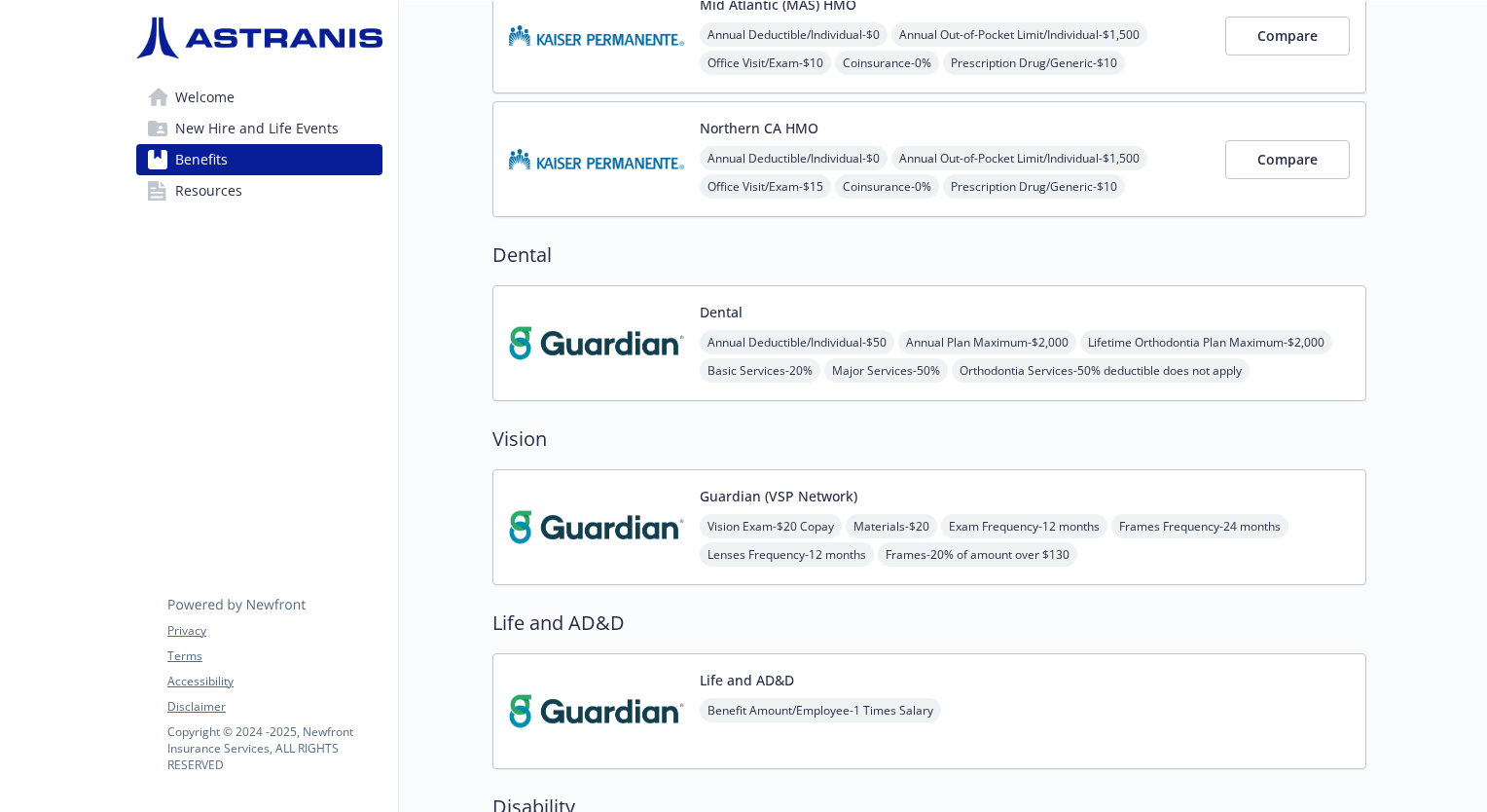
click at [754, 314] on div "Dental Annual Deductible/Individual - $50 Annual Plan Maximum - $2,000 Lifetime…" at bounding box center [1025, 343] width 651 height 83
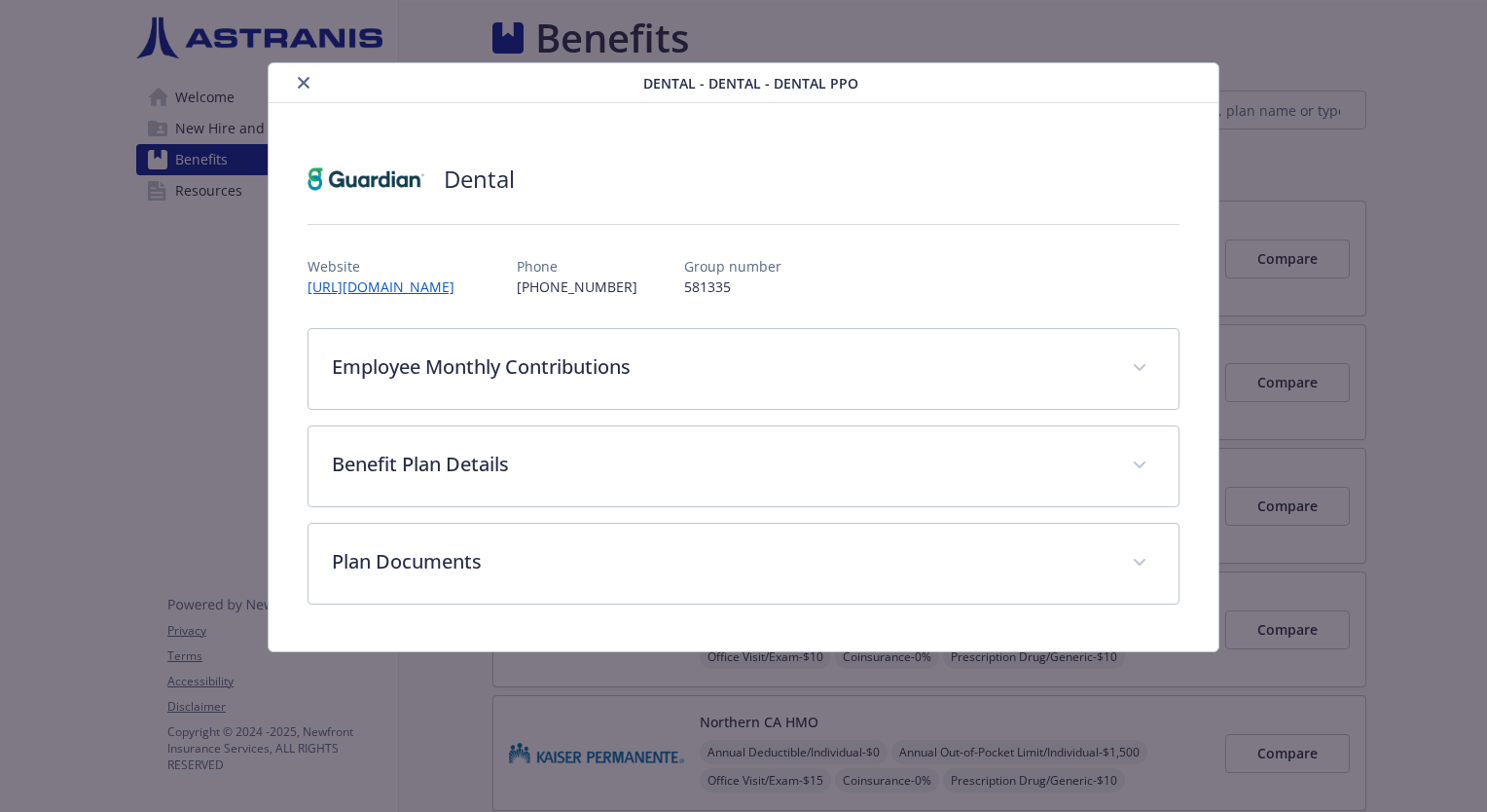
scroll to position [609, 15]
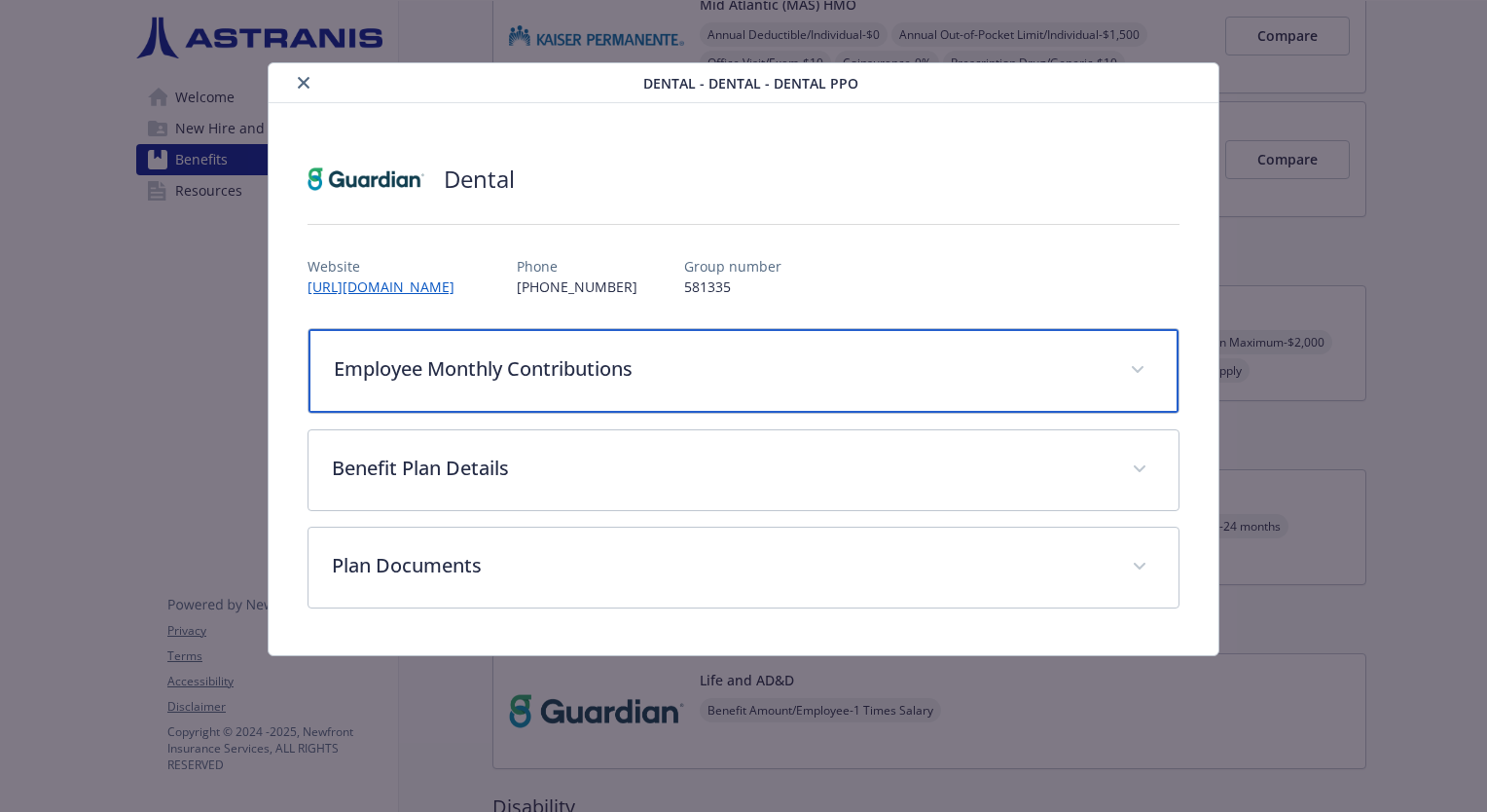
click at [726, 367] on p "Employee Monthly Contributions" at bounding box center [721, 369] width 773 height 29
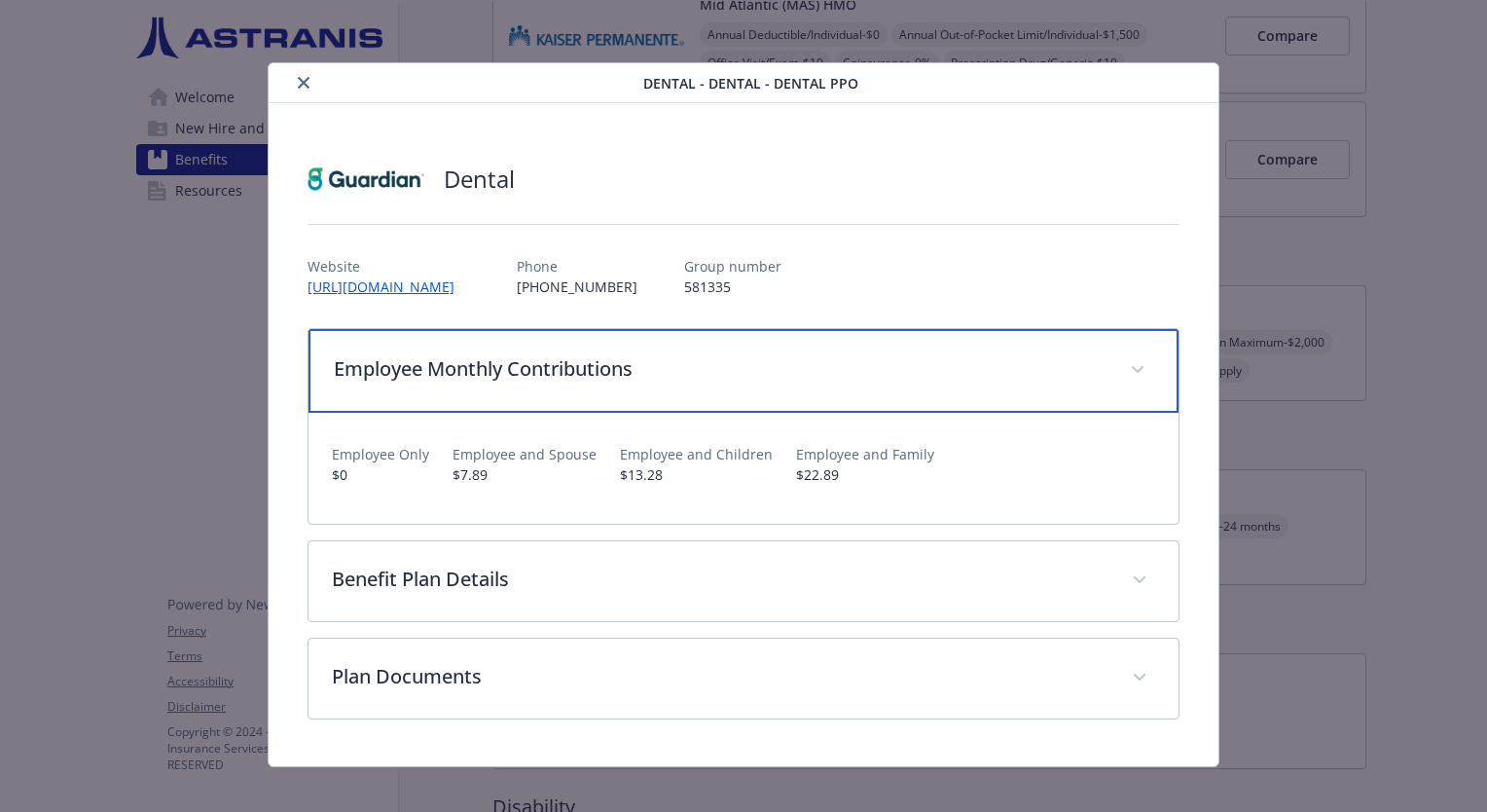
click at [726, 367] on p "Employee Monthly Contributions" at bounding box center [721, 369] width 773 height 29
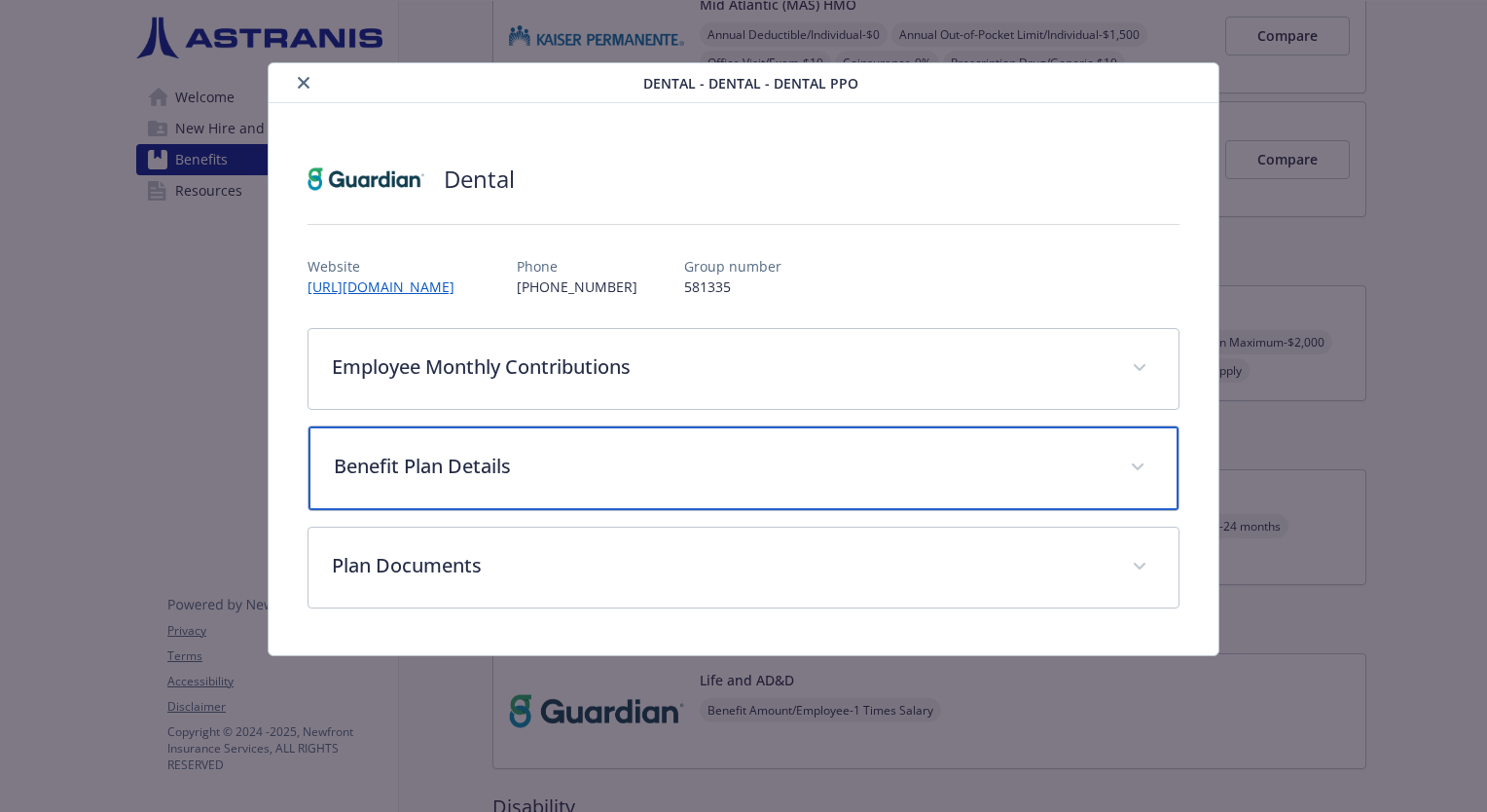
click at [677, 491] on div "Benefit Plan Details" at bounding box center [744, 468] width 871 height 84
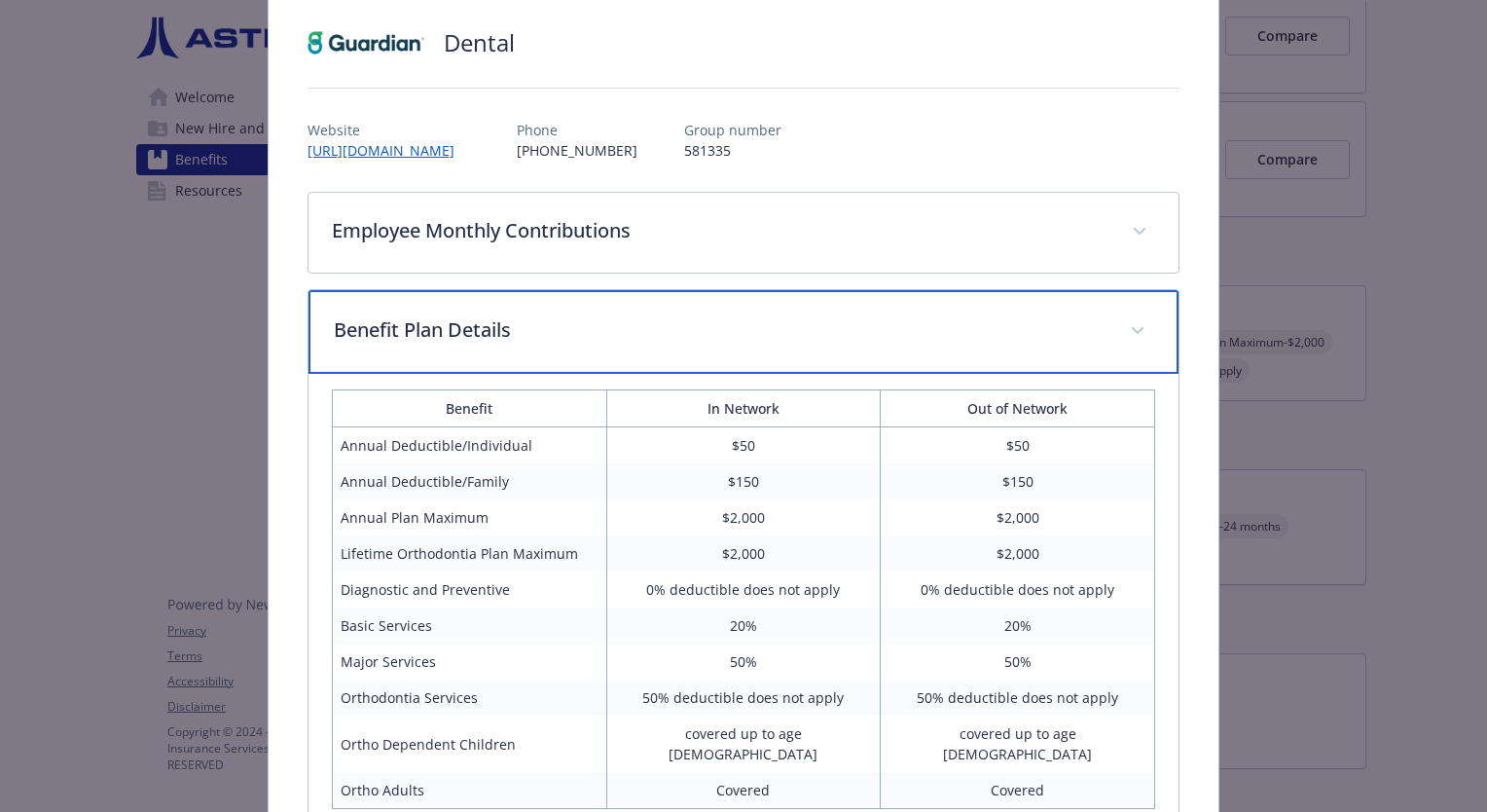
scroll to position [152, 0]
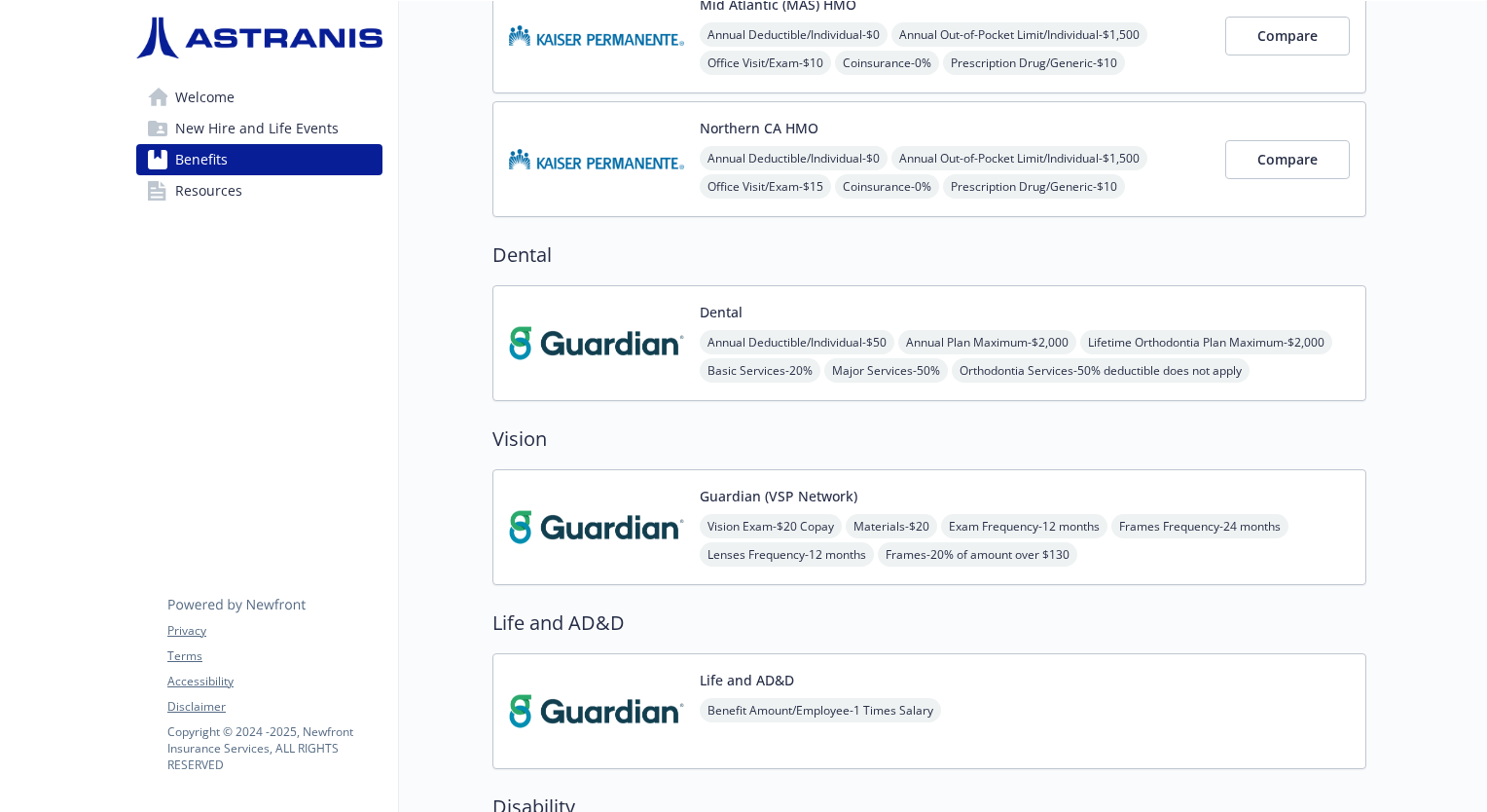
click at [978, 486] on div "Guardian (VSP Network) Vision Exam - $20 Copay Materials - $20 Exam Frequency -…" at bounding box center [1025, 527] width 651 height 83
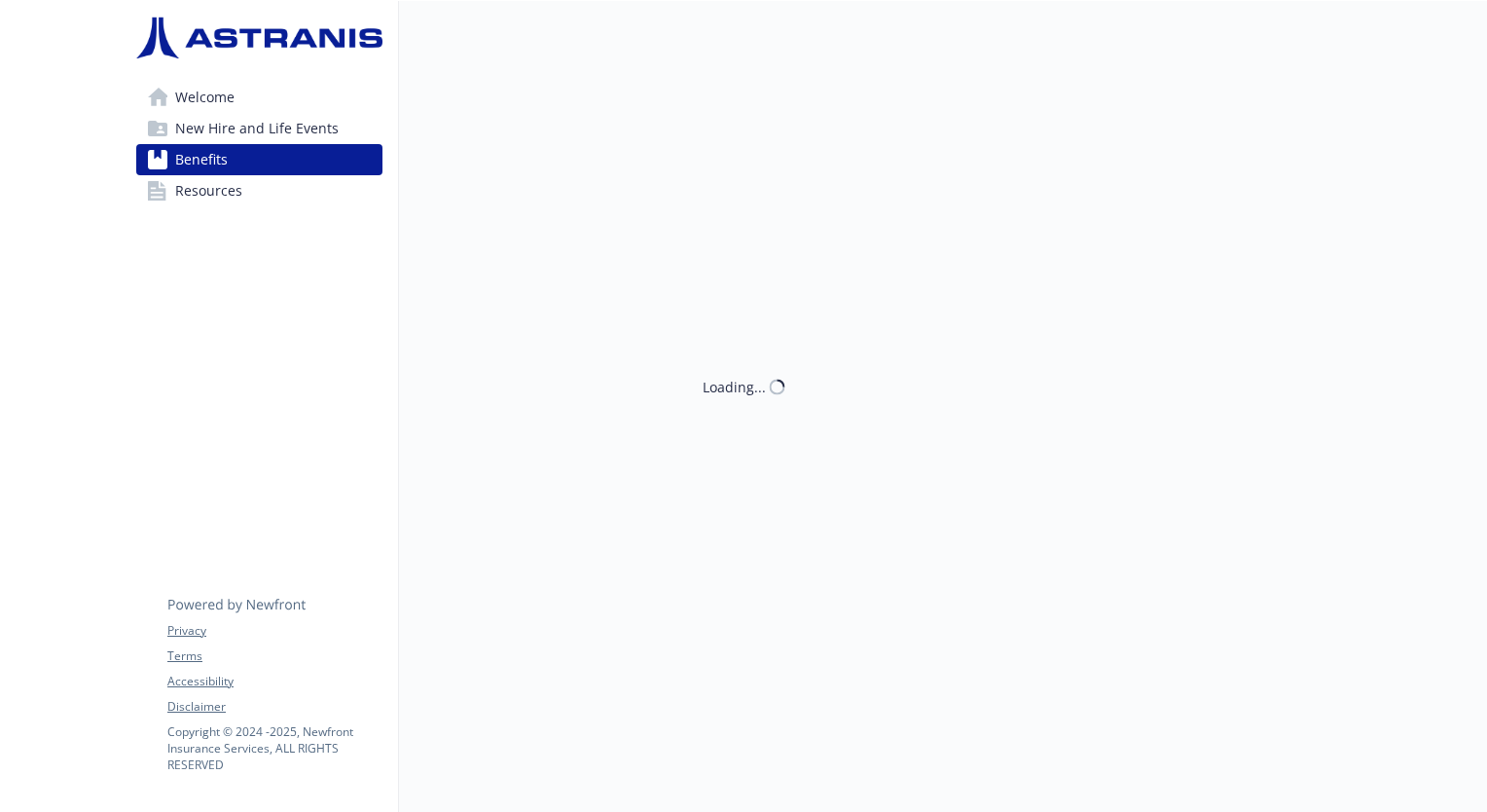
scroll to position [609, 15]
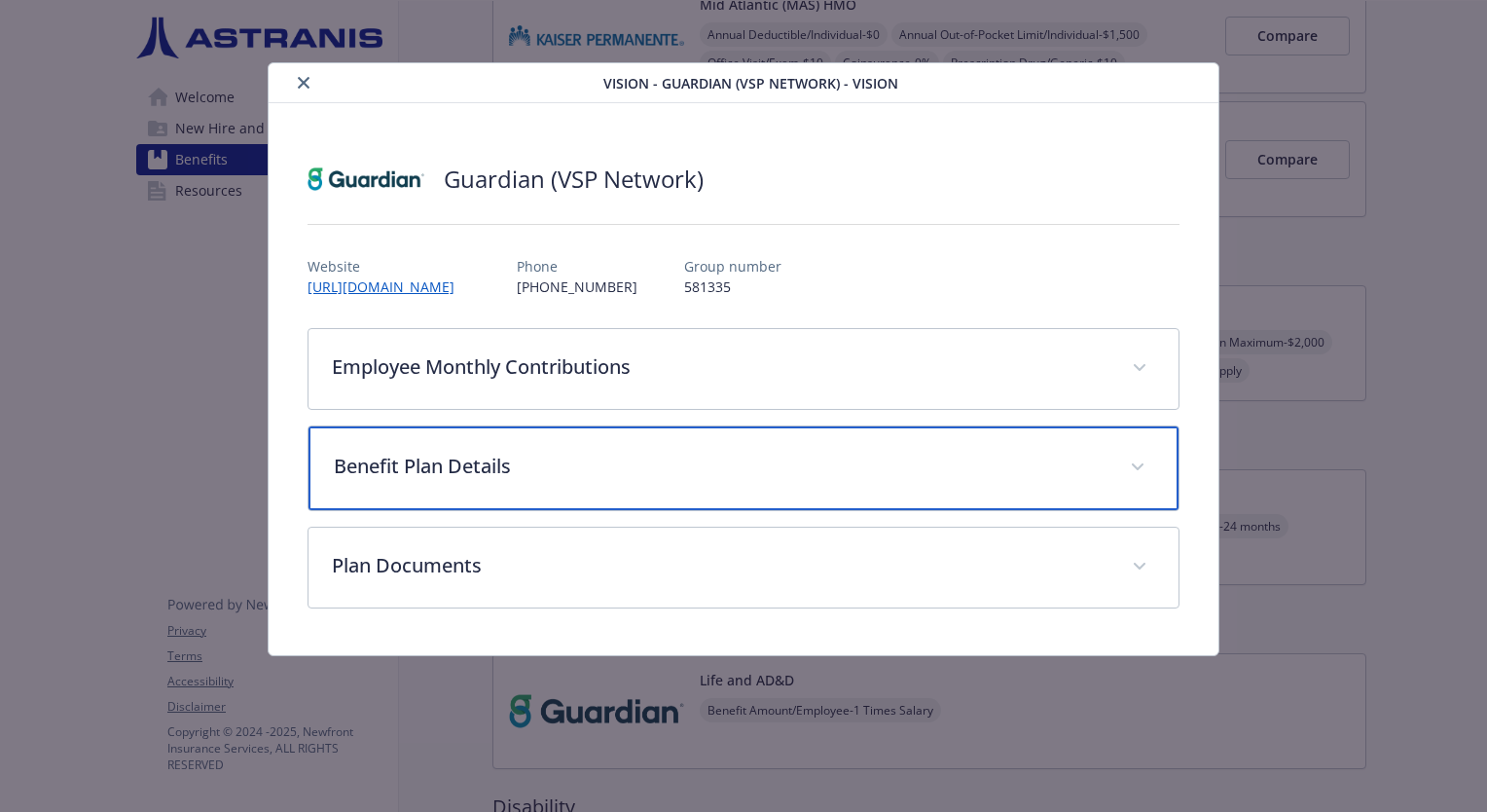
click at [697, 472] on p "Benefit Plan Details" at bounding box center [721, 466] width 773 height 29
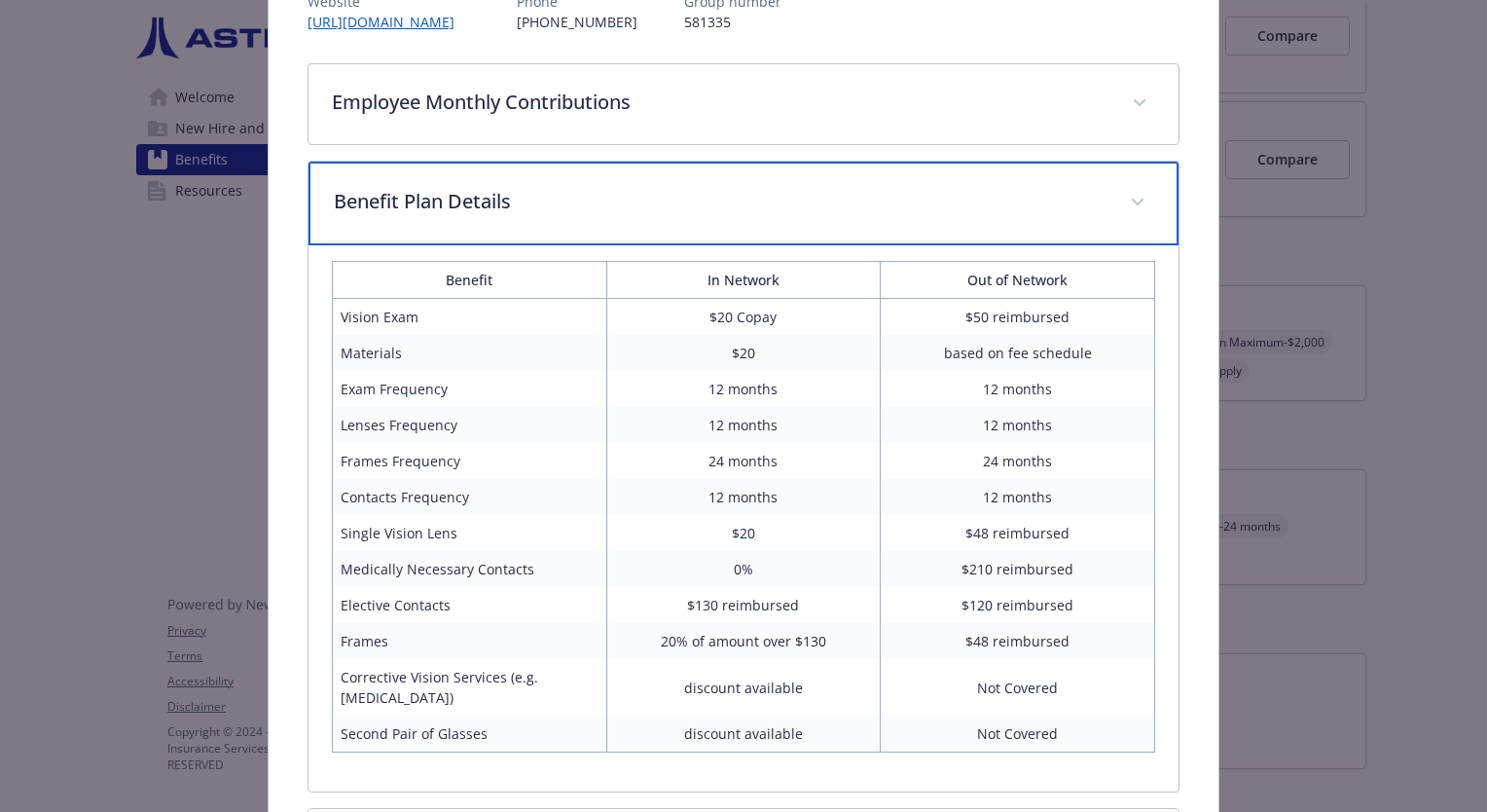
scroll to position [271, 0]
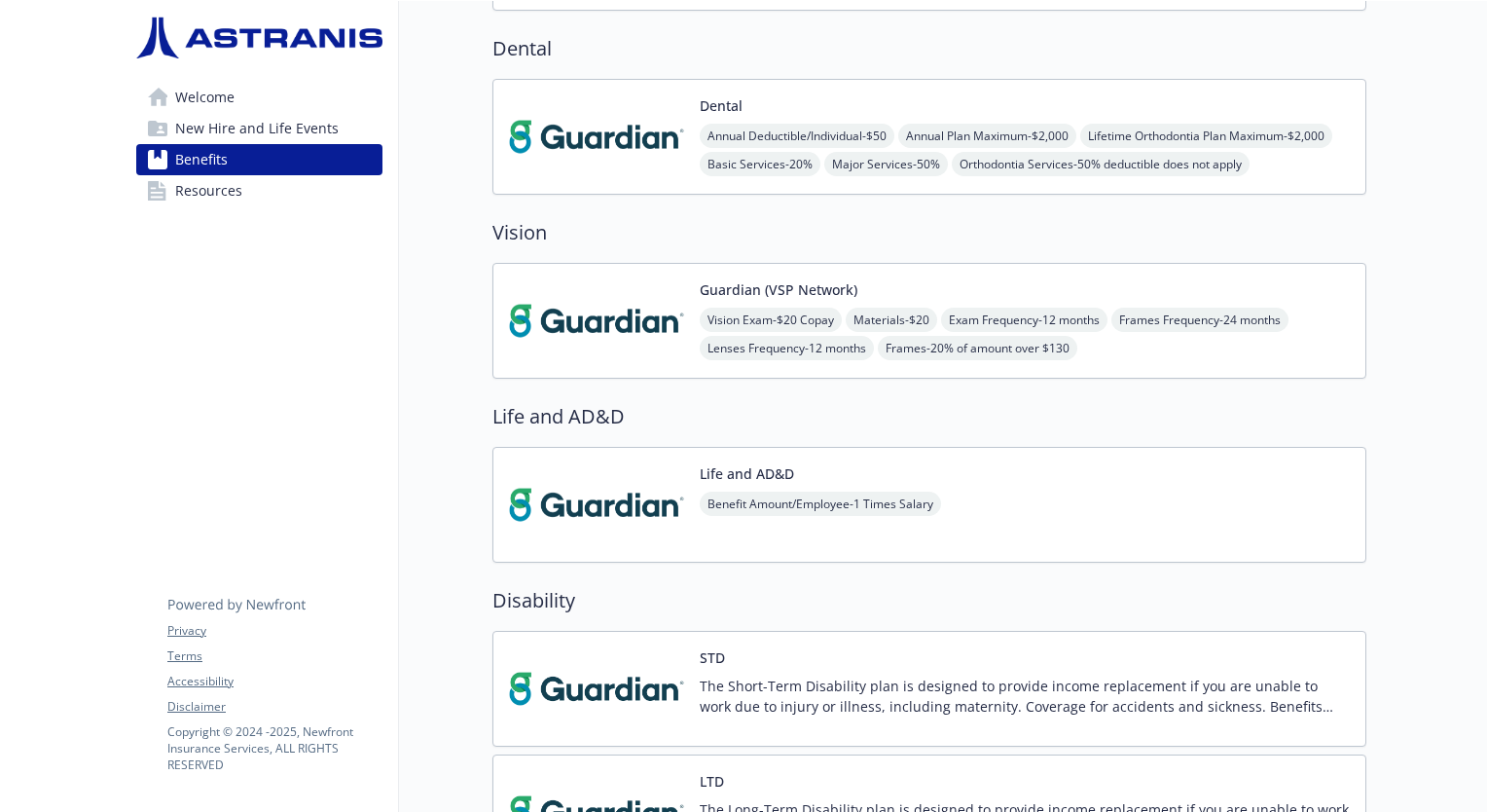
scroll to position [818, 0]
click at [960, 341] on span "Frames - 20% of amount over $130" at bounding box center [978, 346] width 200 height 24
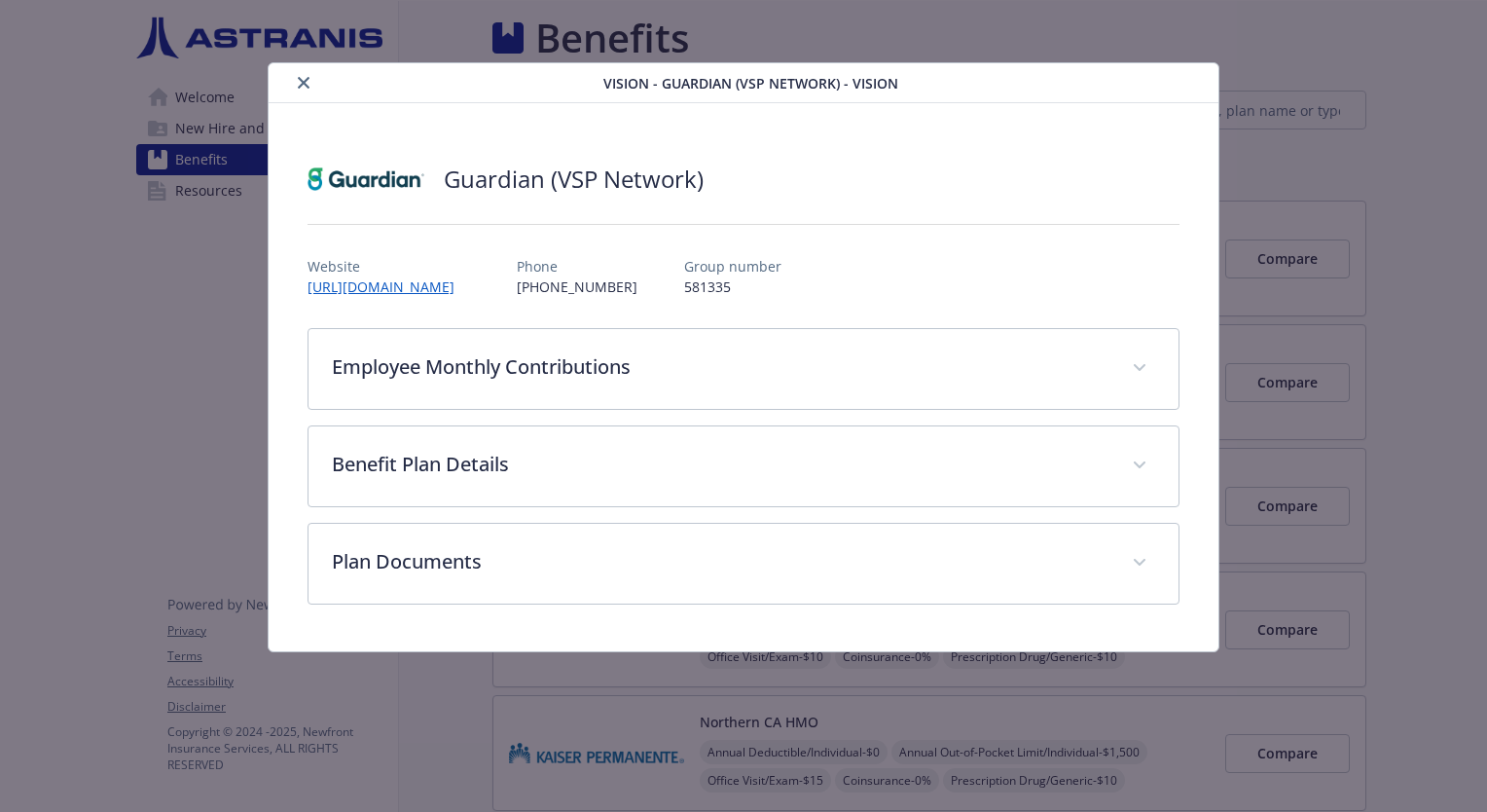
scroll to position [818, 0]
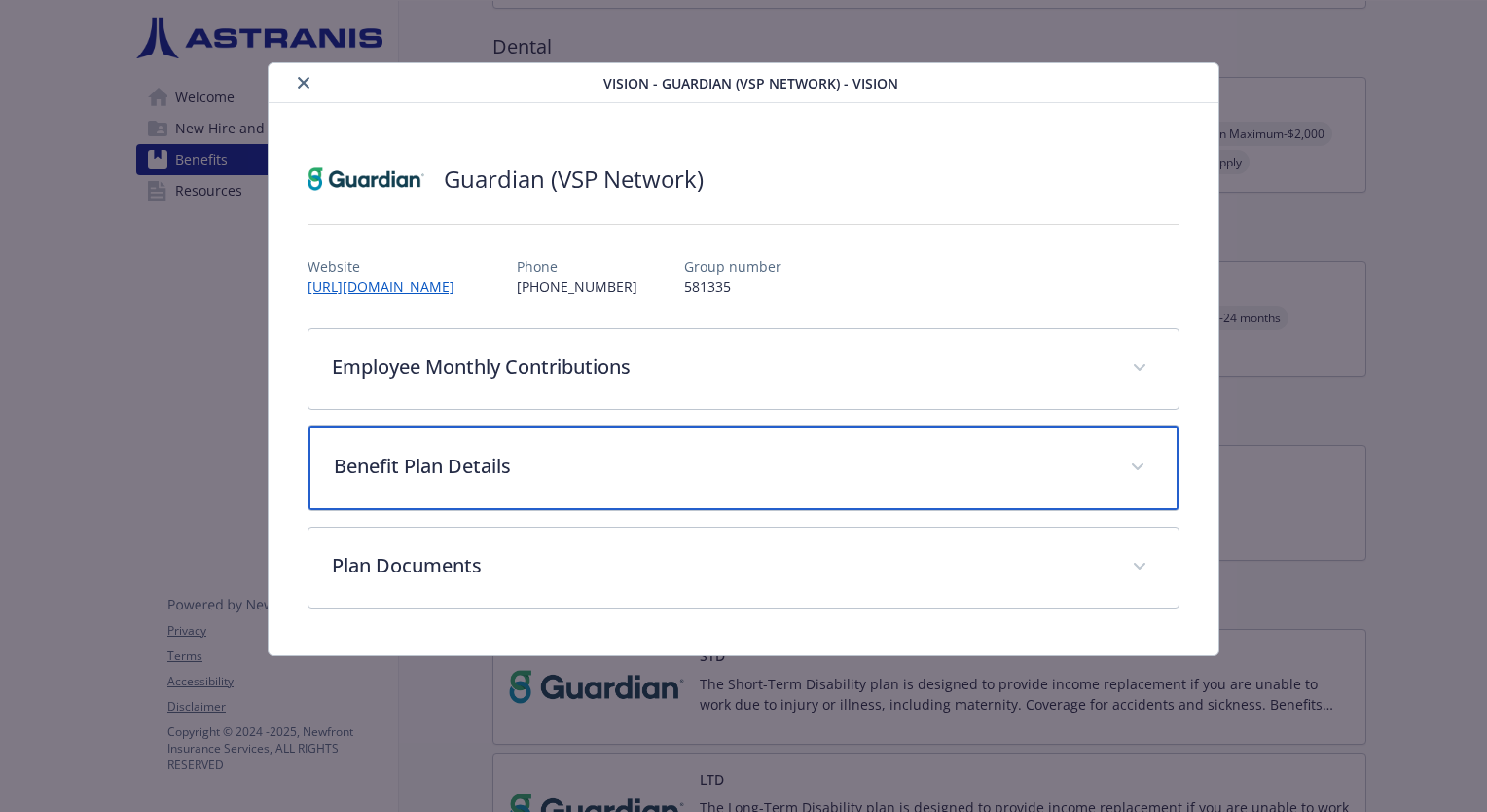
click at [836, 453] on p "Benefit Plan Details" at bounding box center [721, 466] width 773 height 29
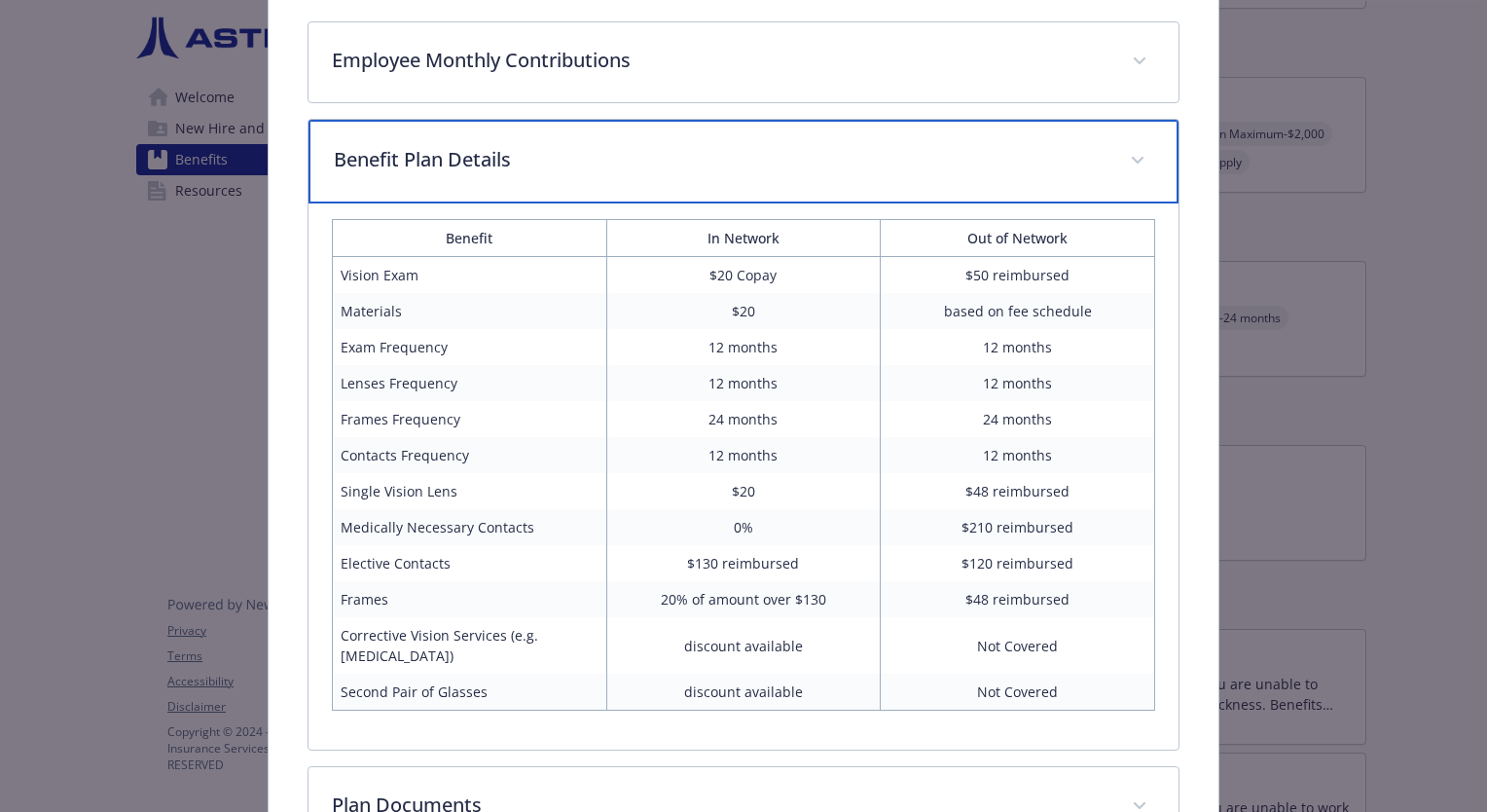
scroll to position [310, 0]
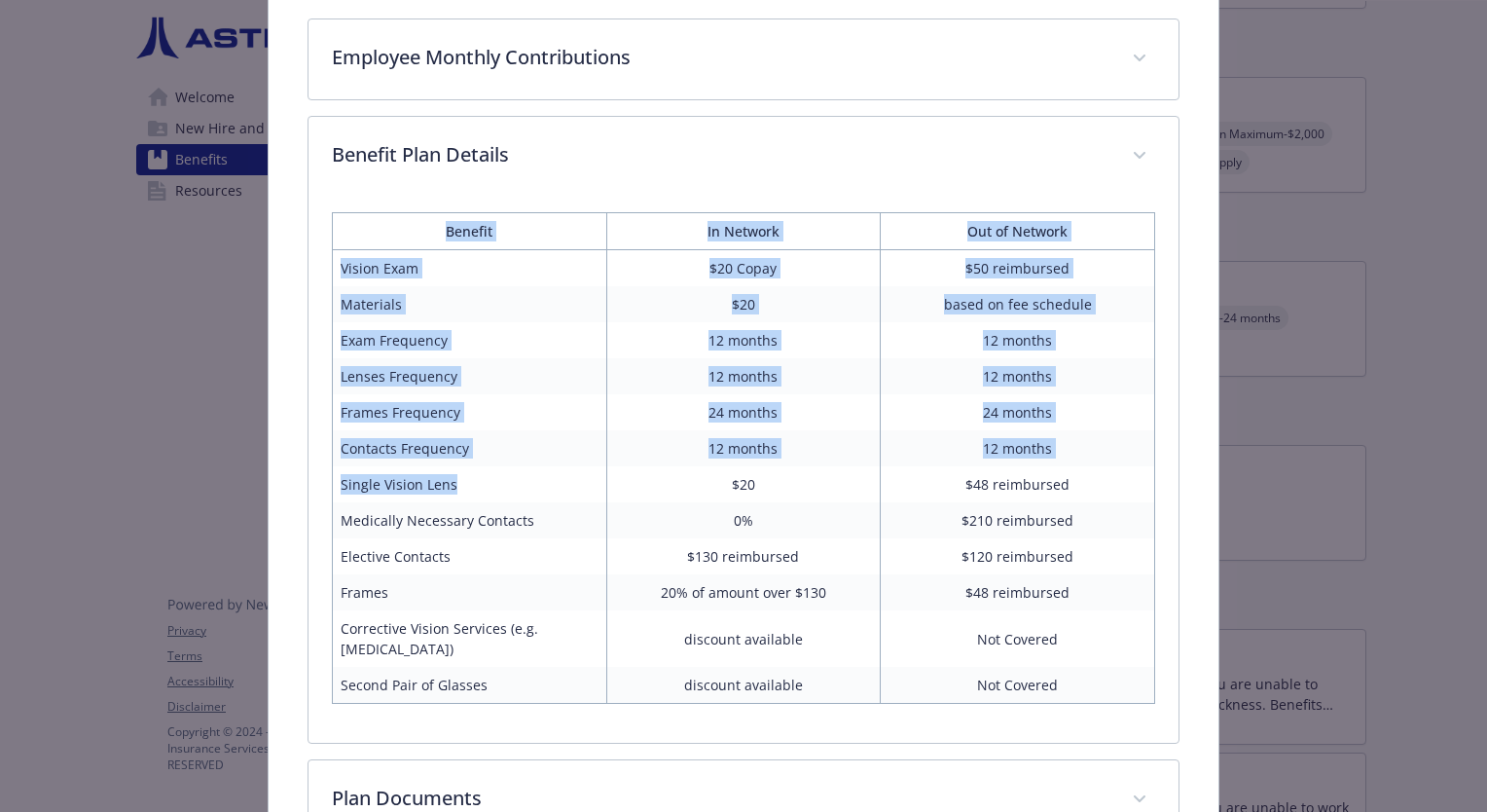
drag, startPoint x: 461, startPoint y: 485, endPoint x: 321, endPoint y: 479, distance: 140.1
click at [321, 479] on div "Benefit In Network Out of Network Vision Exam $20 Copay $50 reimbursed Material…" at bounding box center [744, 469] width 871 height 546
drag, startPoint x: 321, startPoint y: 479, endPoint x: 362, endPoint y: 485, distance: 41.4
click at [362, 485] on td "Single Vision Lens" at bounding box center [470, 484] width 275 height 36
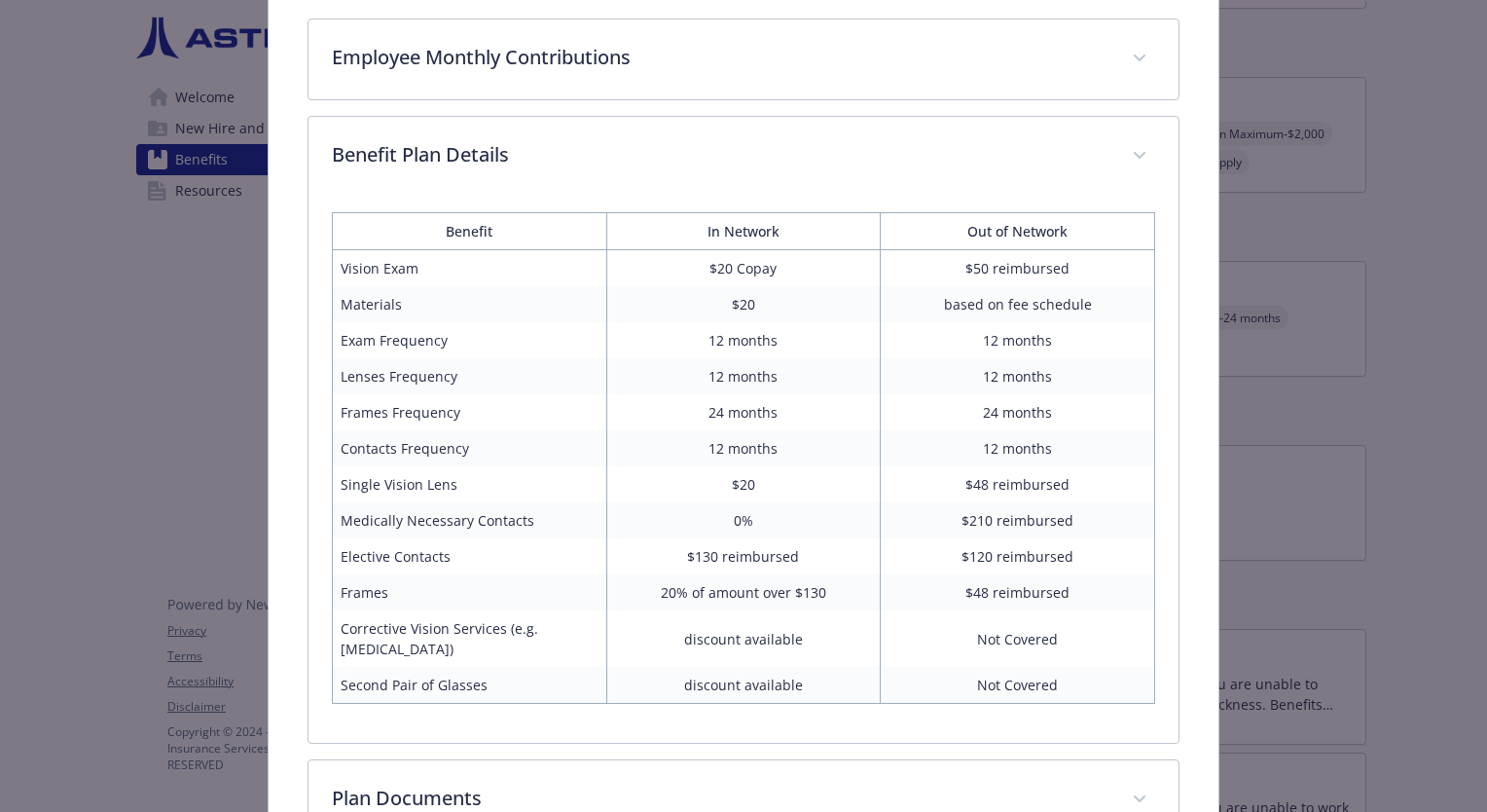
click at [794, 559] on td "$130 reimbursed" at bounding box center [744, 556] width 275 height 36
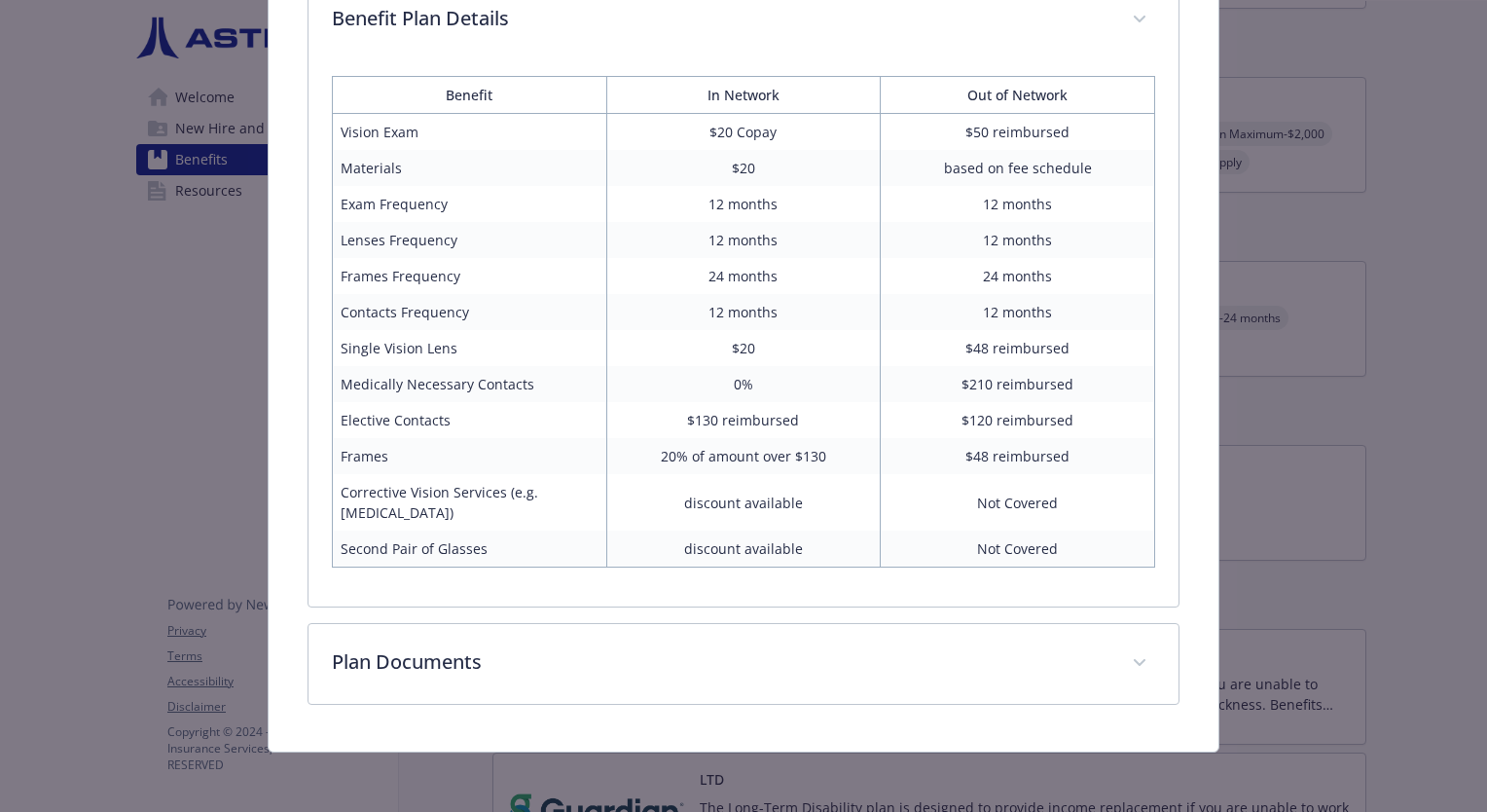
scroll to position [445, 0]
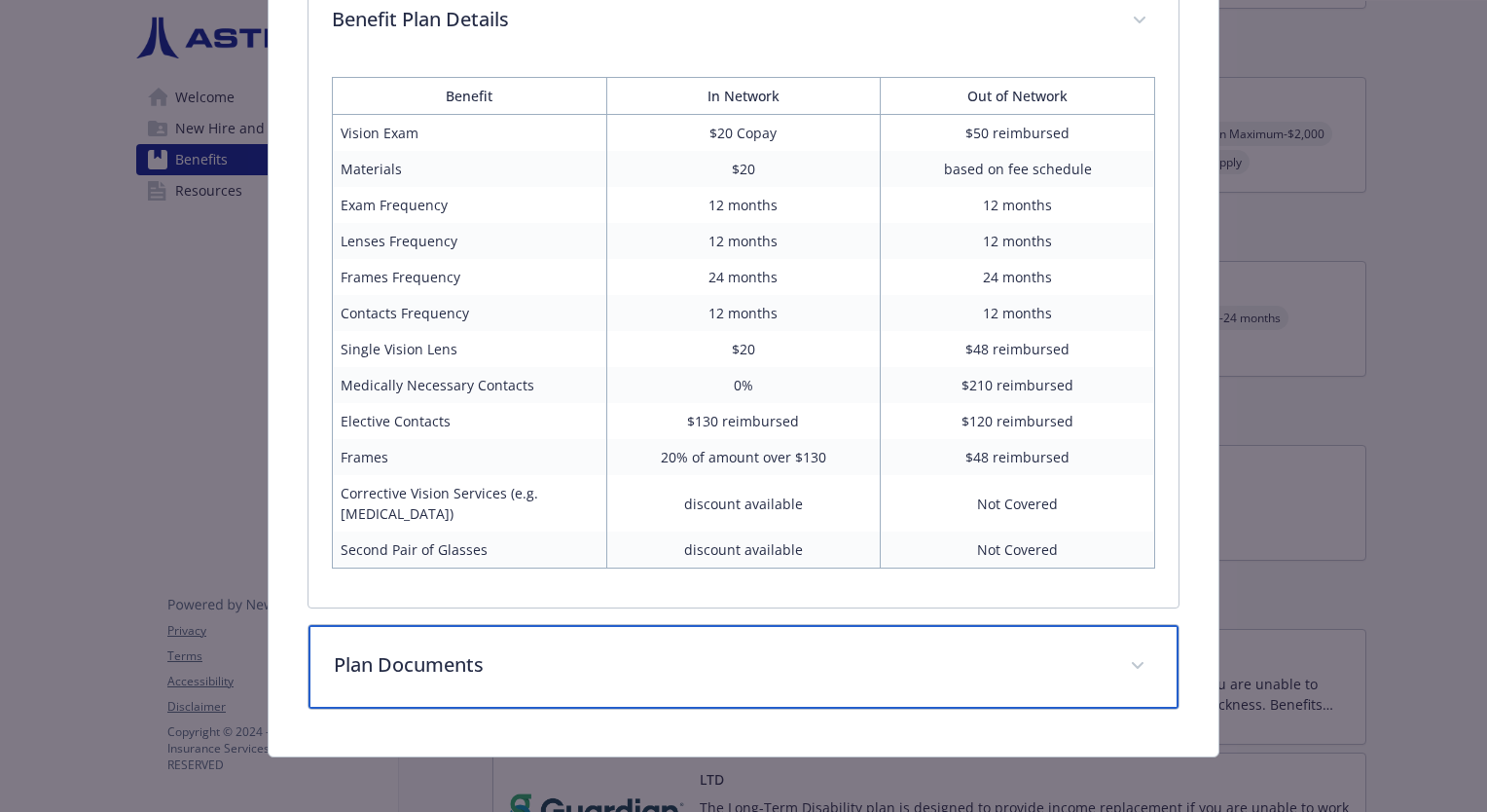
click at [750, 683] on div "Plan Documents" at bounding box center [744, 667] width 871 height 84
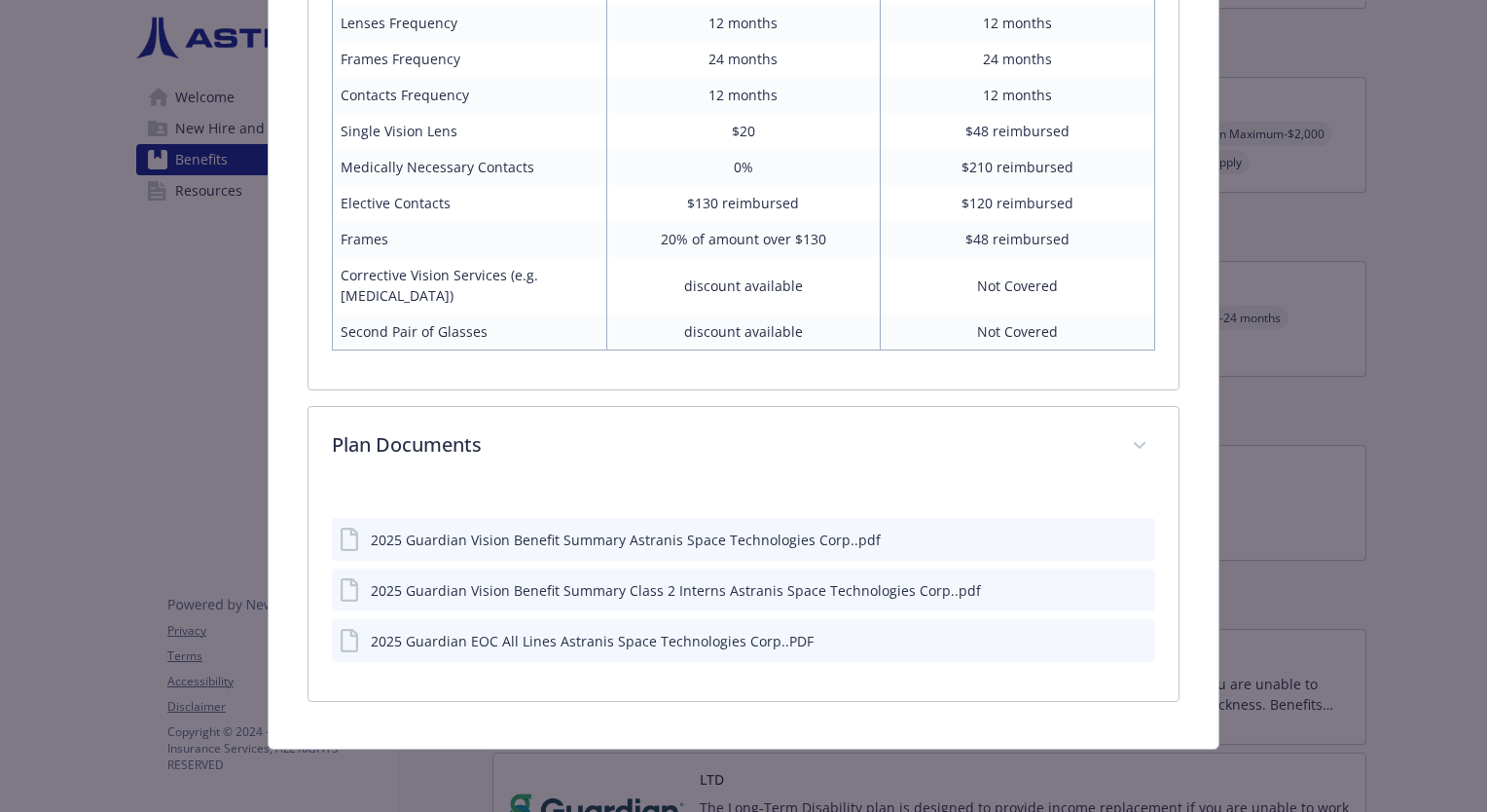
scroll to position [660, 0]
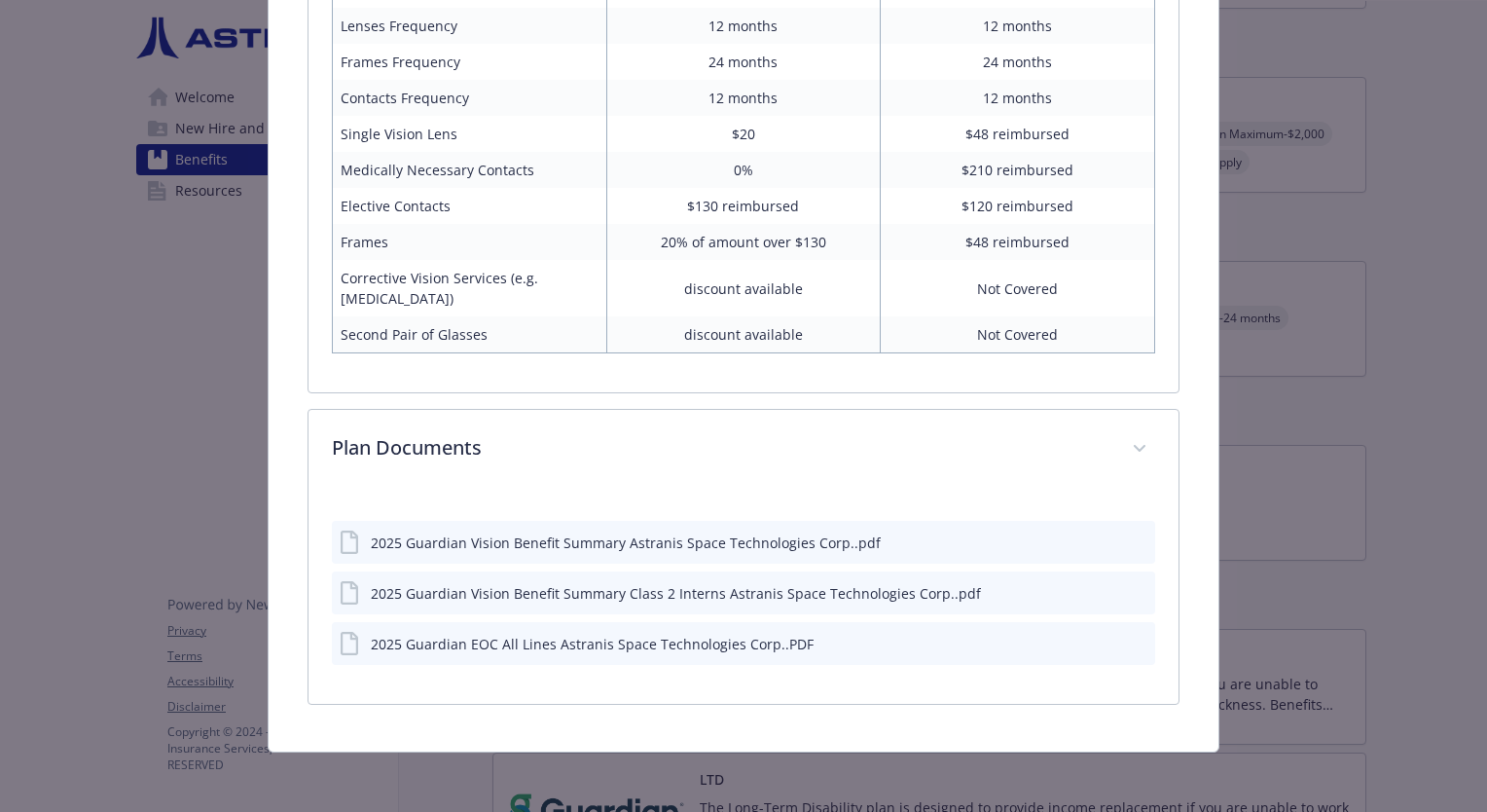
click at [1116, 536] on div "details for plan Vision - Guardian (VSP Network) - Vision" at bounding box center [1123, 542] width 49 height 20
click at [1128, 536] on icon "preview file" at bounding box center [1136, 541] width 18 height 14
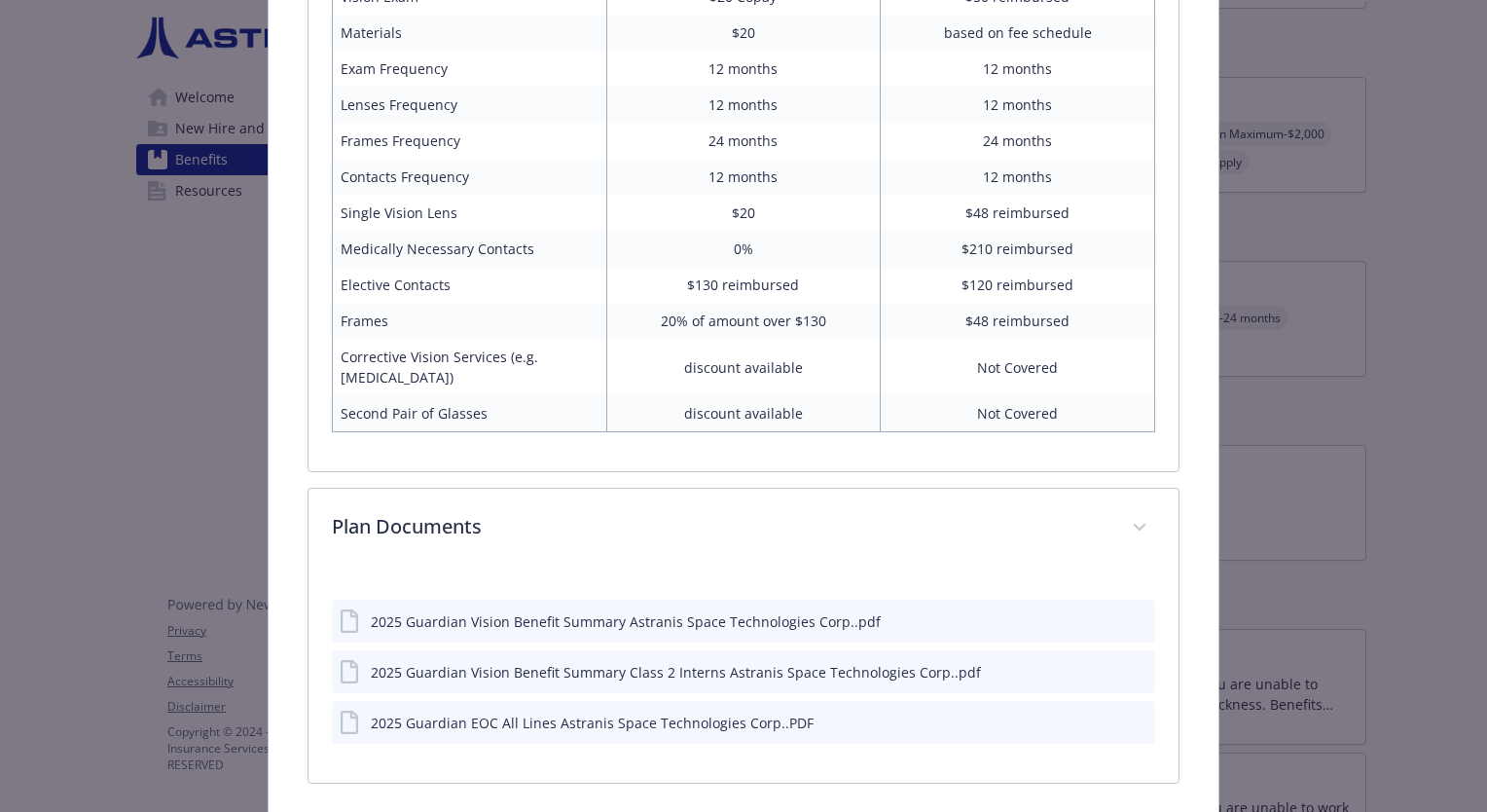
scroll to position [571, 0]
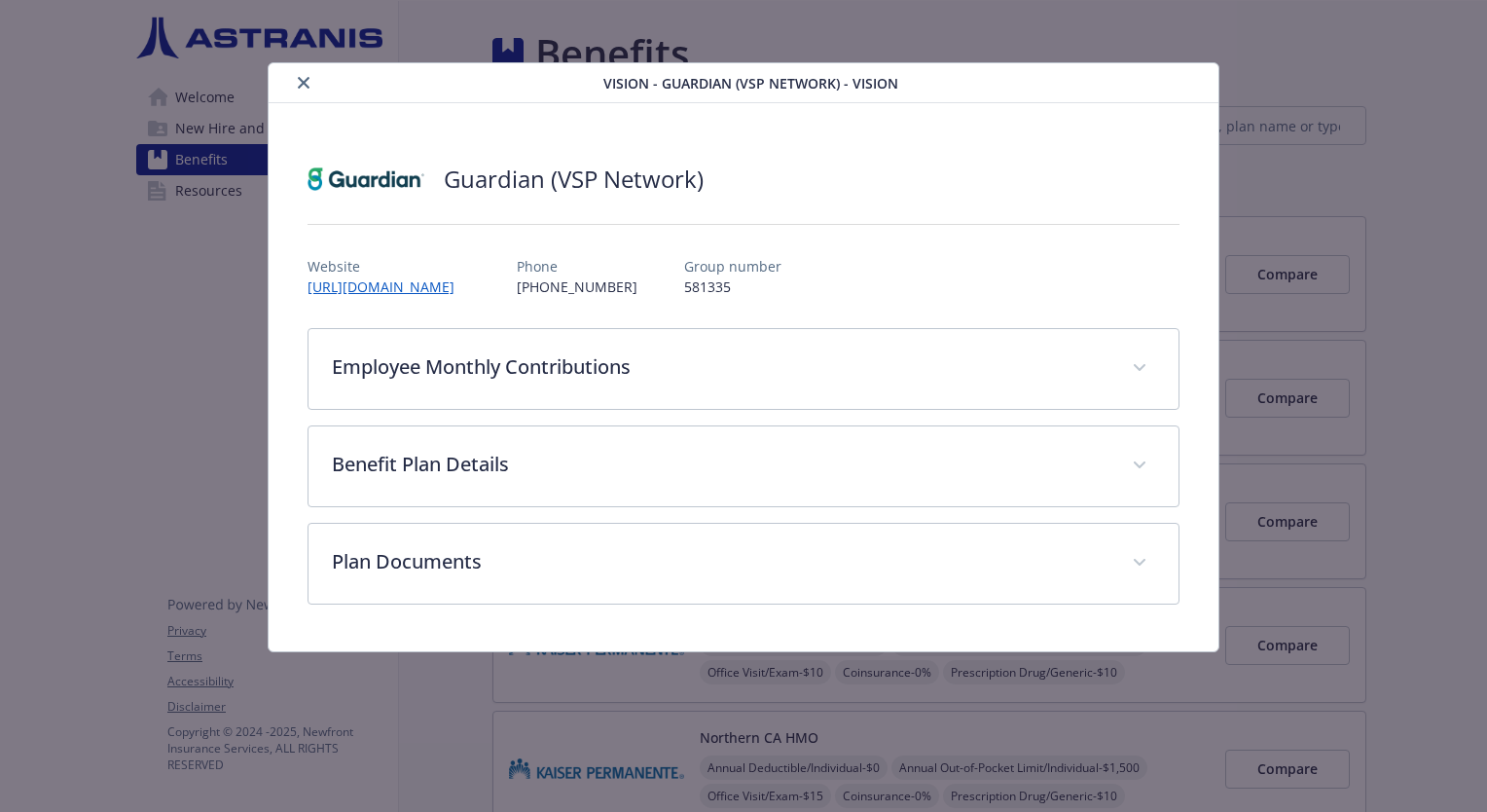
click at [305, 87] on icon "close" at bounding box center [304, 83] width 12 height 12
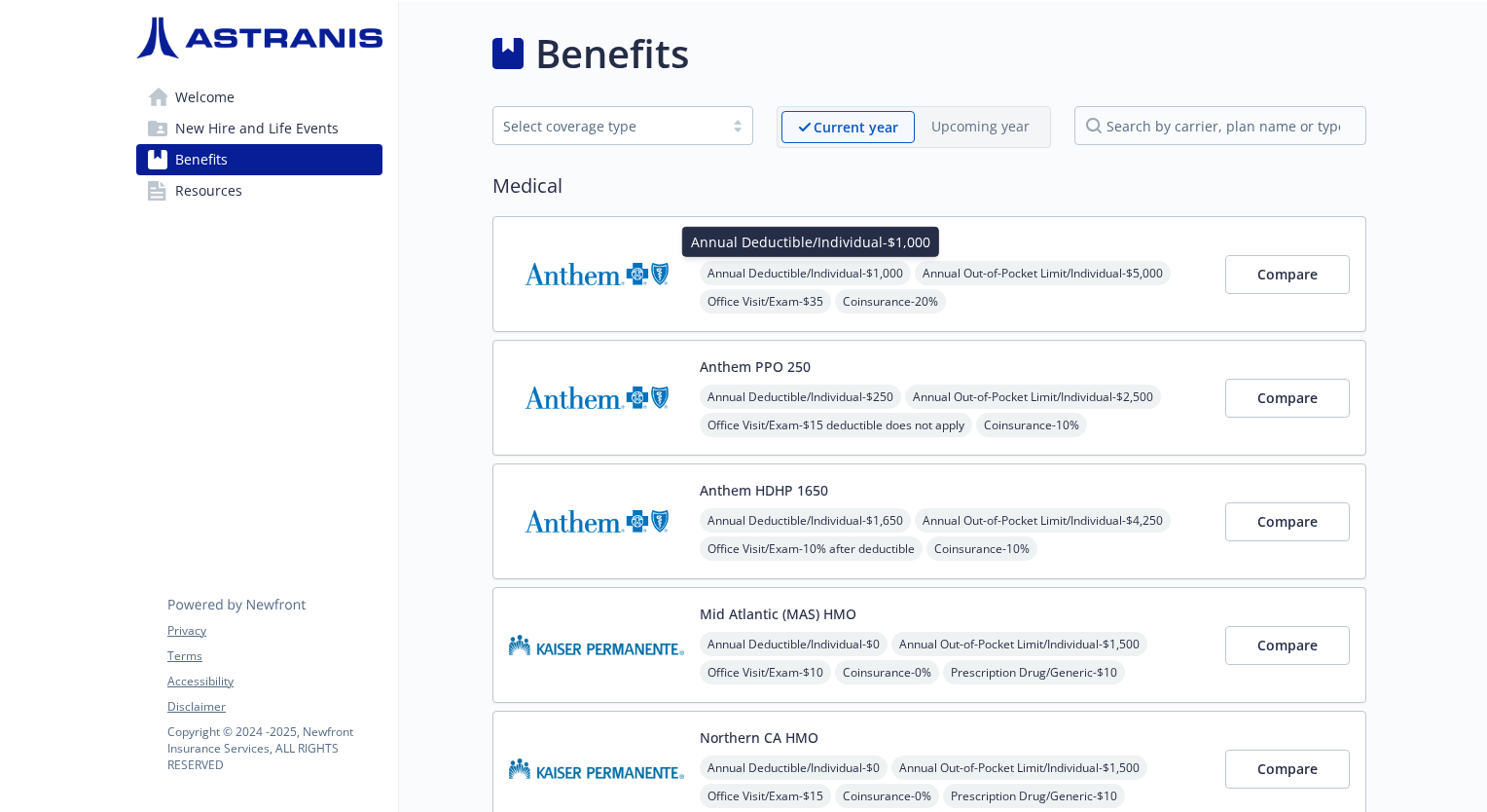
click at [895, 174] on h2 "Medical" at bounding box center [930, 186] width 874 height 29
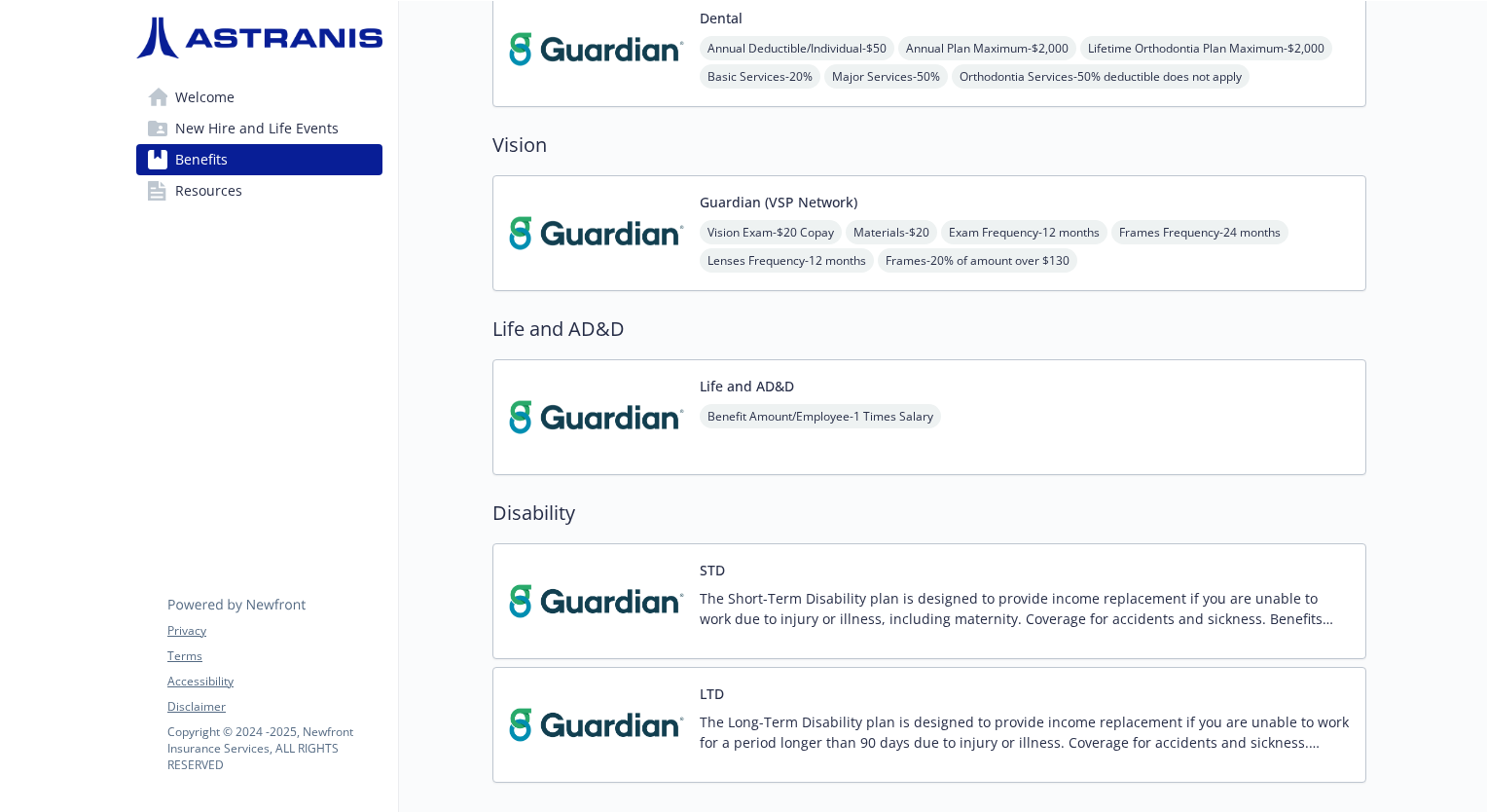
scroll to position [905, 0]
